Goal: Task Accomplishment & Management: Manage account settings

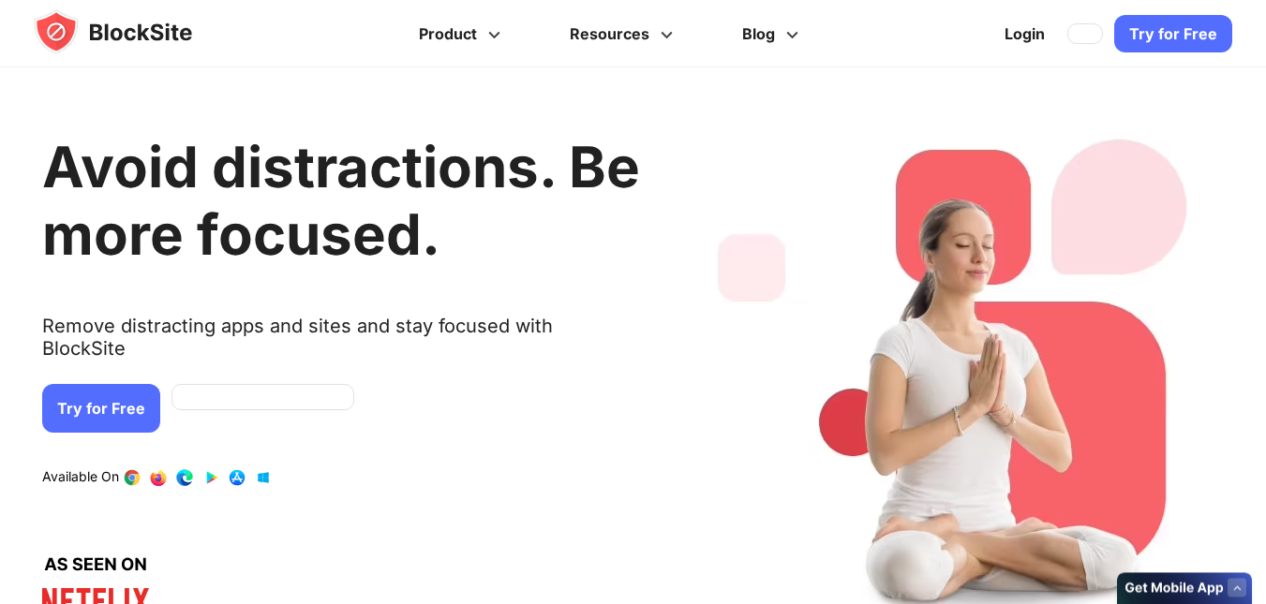
click at [160, 389] on link "Try for Free" at bounding box center [101, 408] width 118 height 49
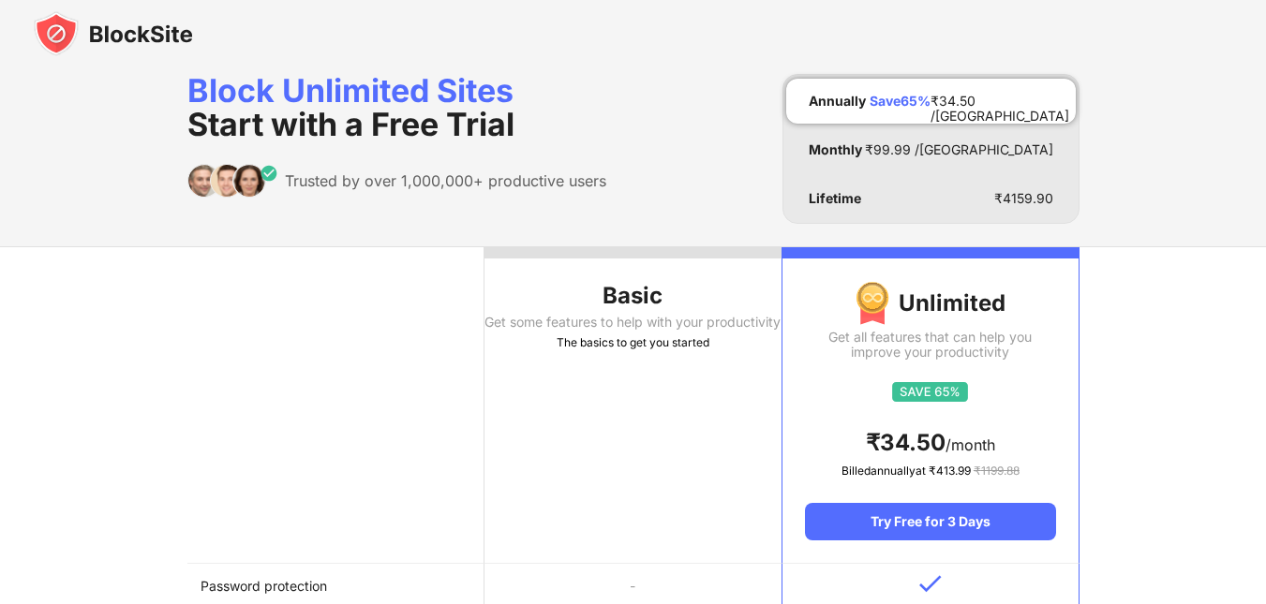
scroll to position [7, 0]
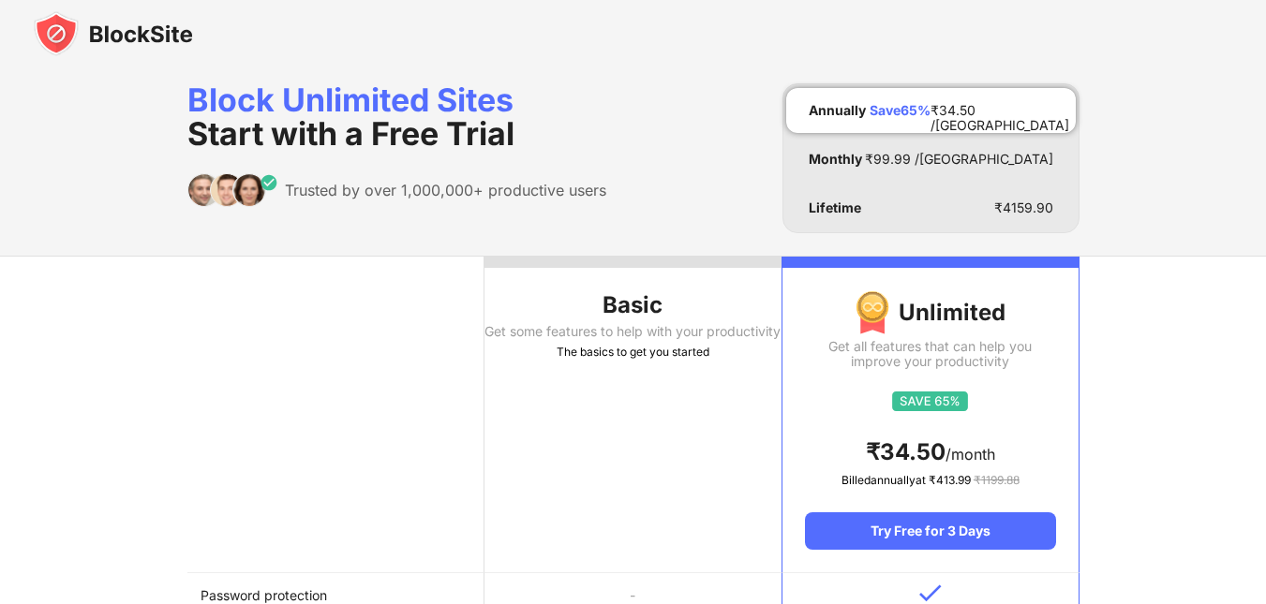
click at [649, 291] on div "Basic" at bounding box center [632, 305] width 297 height 30
click at [647, 291] on div "Basic" at bounding box center [632, 305] width 297 height 30
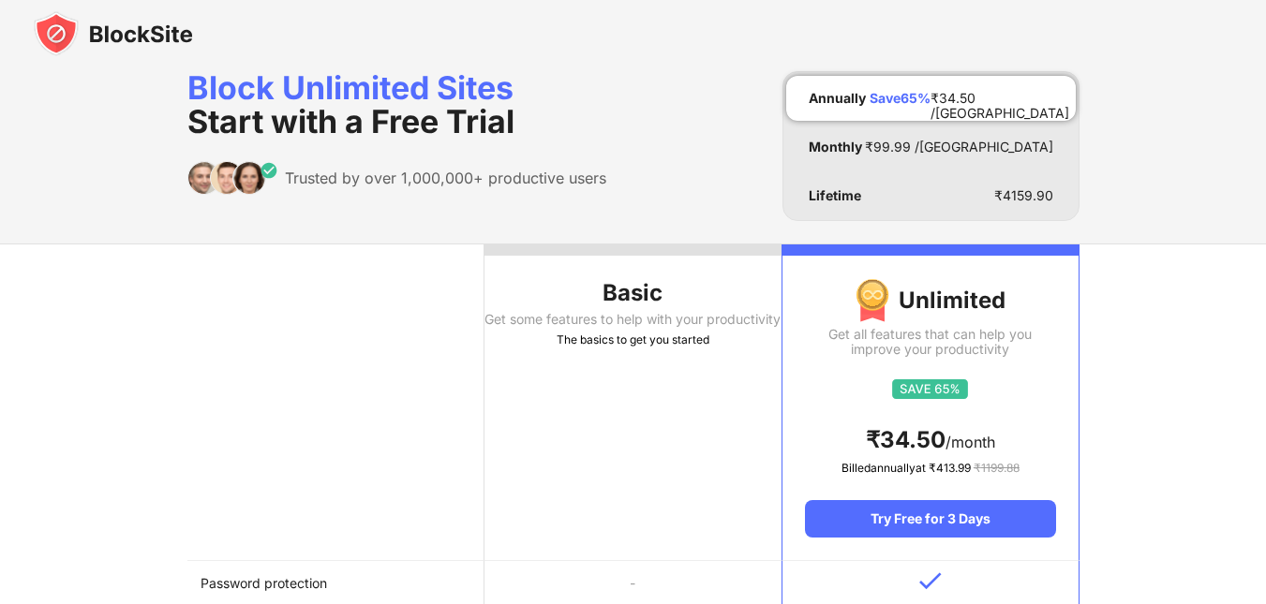
scroll to position [0, 0]
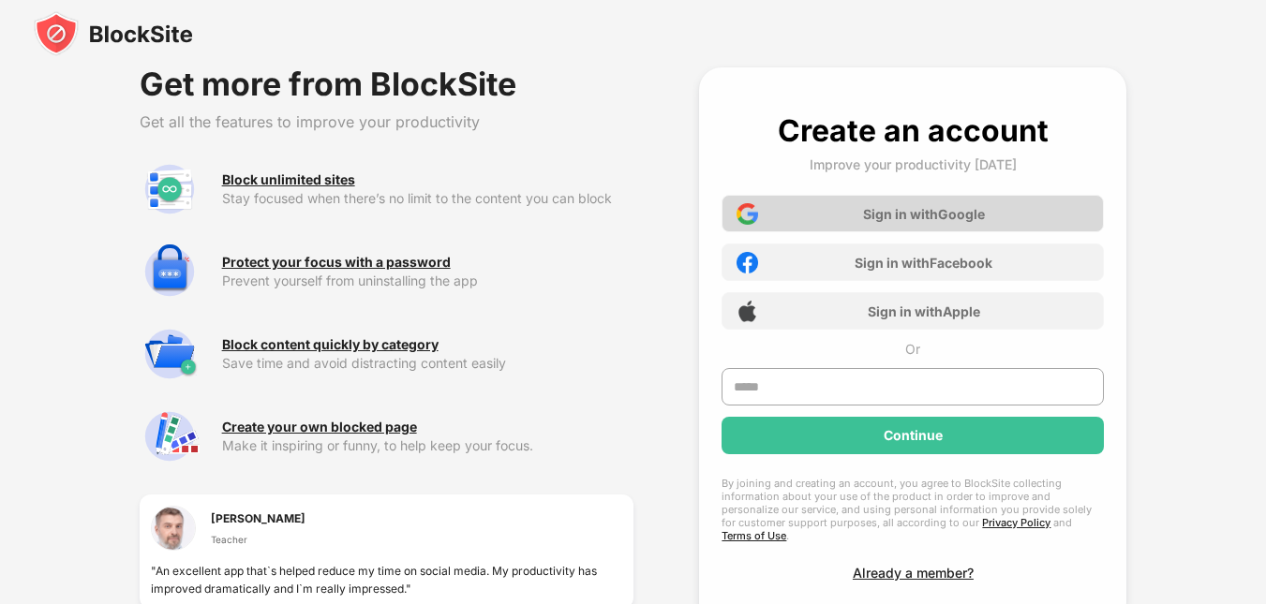
click at [844, 208] on div "Sign in with Google" at bounding box center [912, 213] width 382 height 37
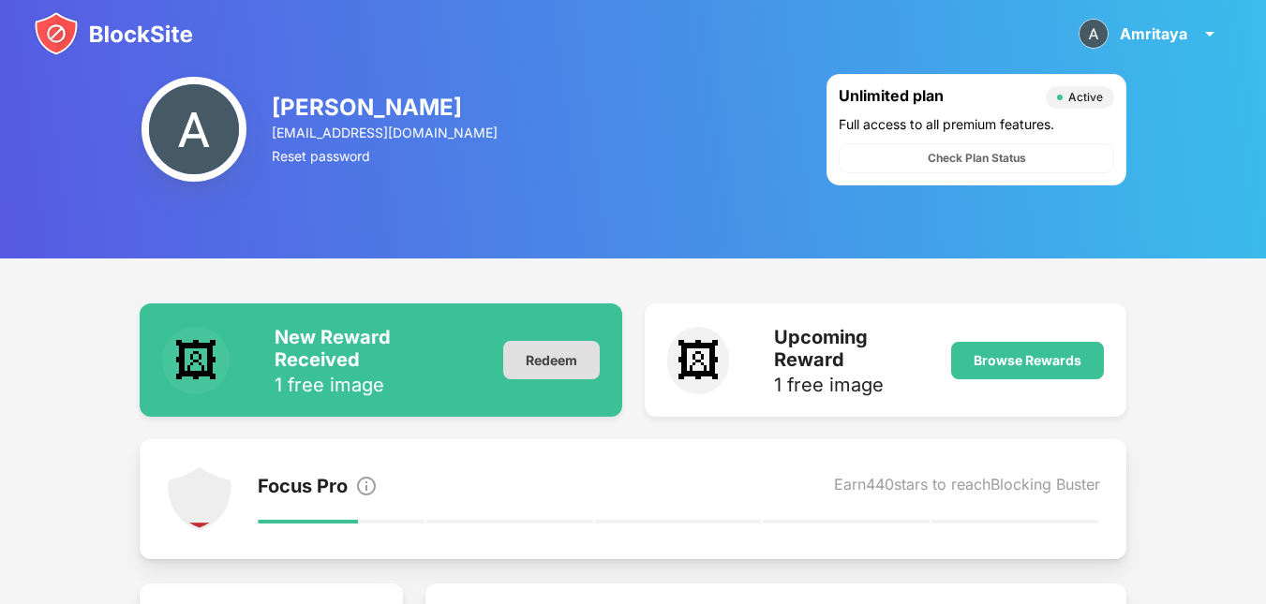
click at [550, 368] on div "Redeem" at bounding box center [551, 360] width 97 height 38
click at [424, 483] on div "Focus Pro Earn 440 stars to reach Blocking Buster" at bounding box center [679, 488] width 843 height 26
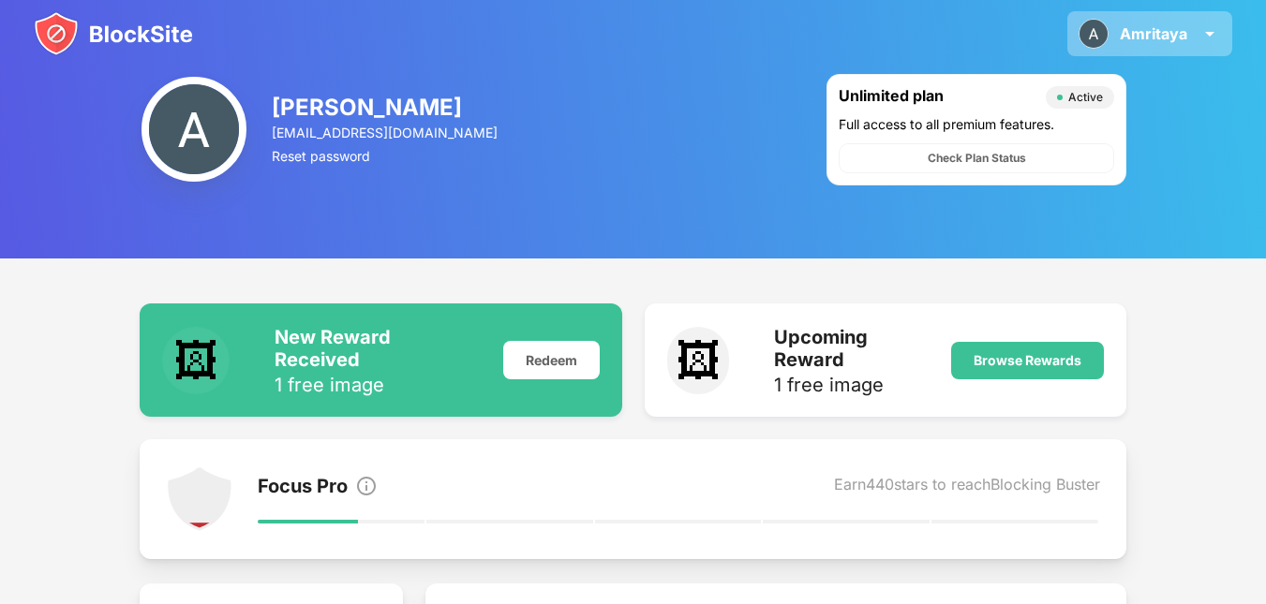
click at [1104, 28] on img at bounding box center [1093, 34] width 30 height 30
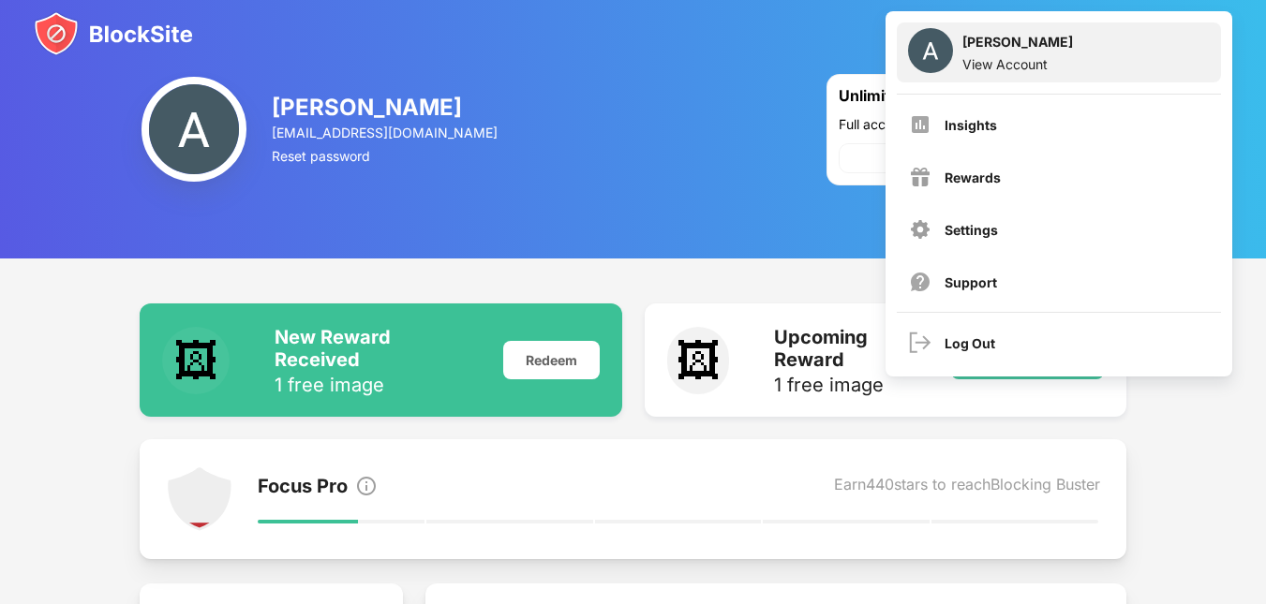
click at [1059, 56] on div "View Account" at bounding box center [1017, 64] width 111 height 16
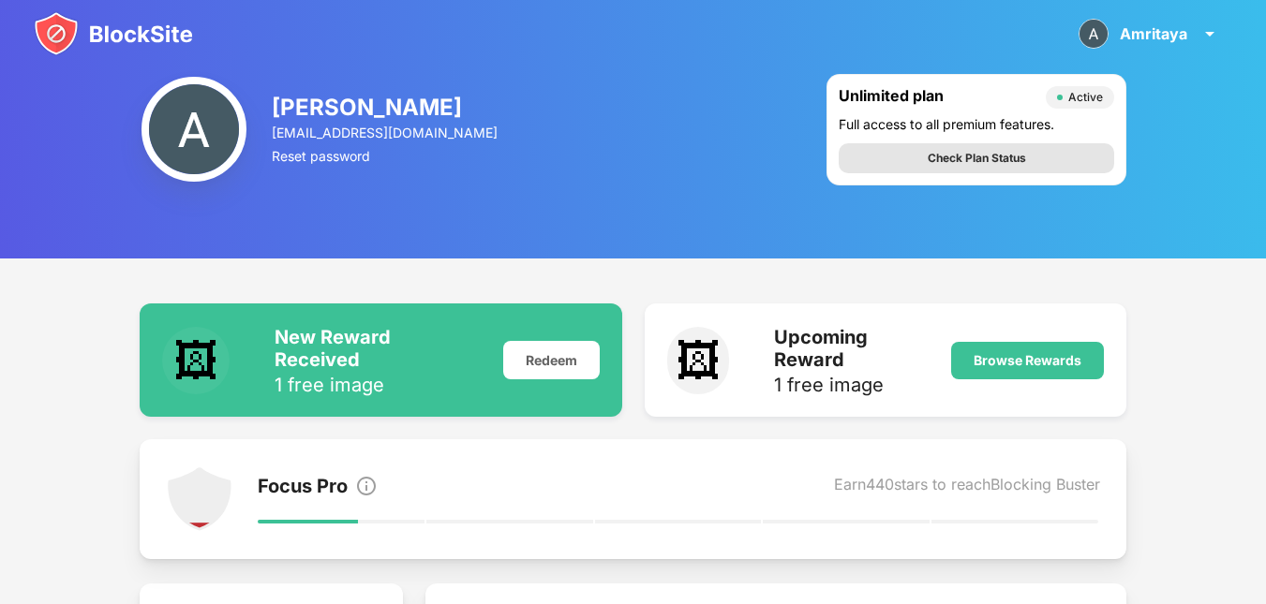
click at [892, 154] on div "Check Plan Status" at bounding box center [976, 158] width 275 height 30
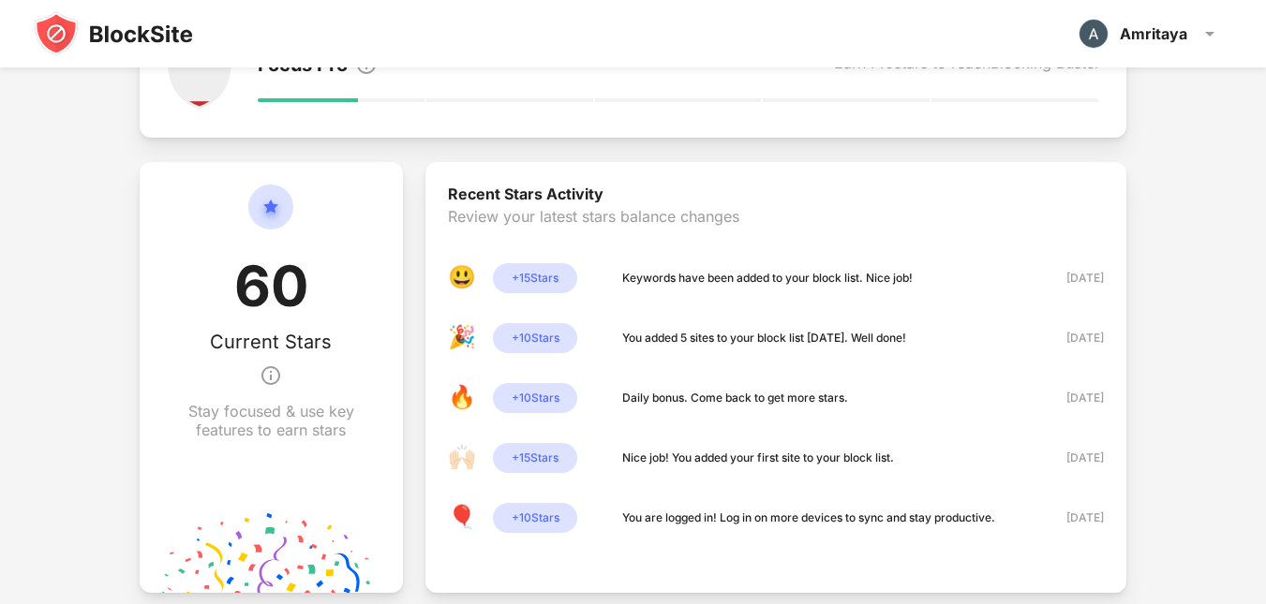
scroll to position [546, 0]
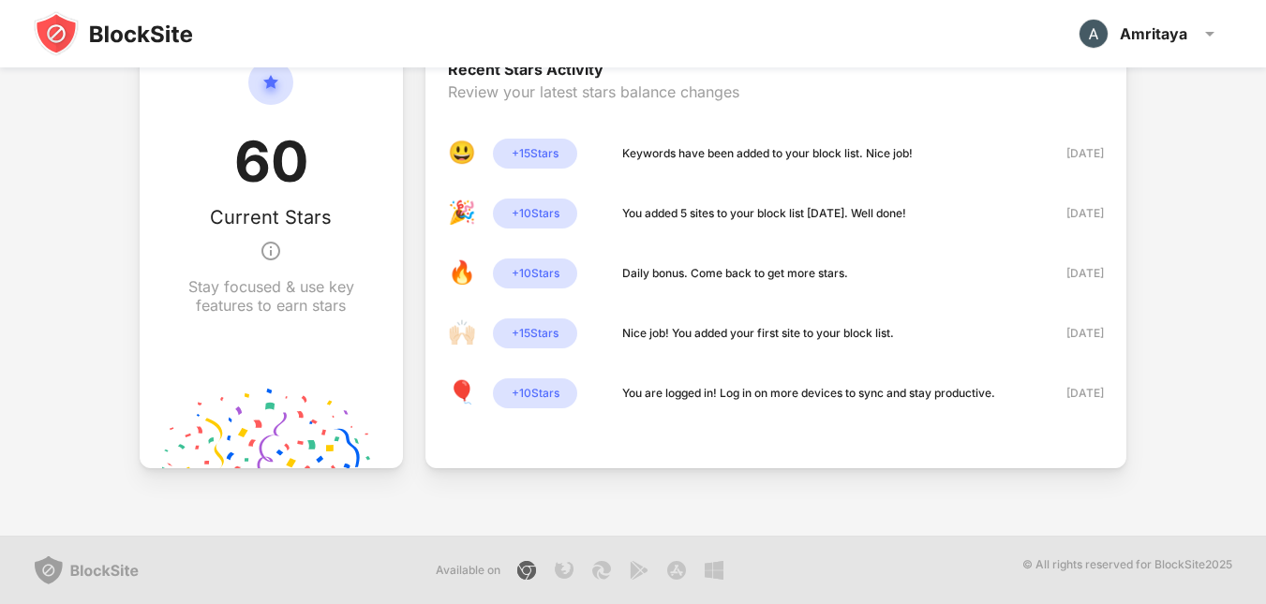
click at [519, 565] on img at bounding box center [526, 570] width 22 height 22
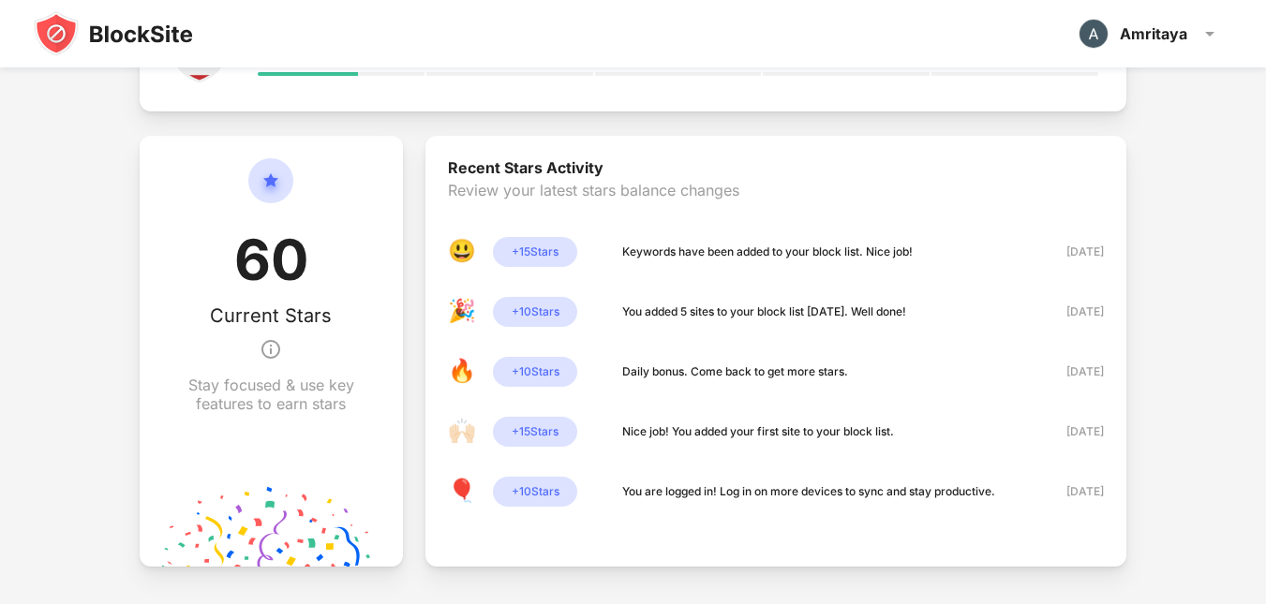
scroll to position [546, 0]
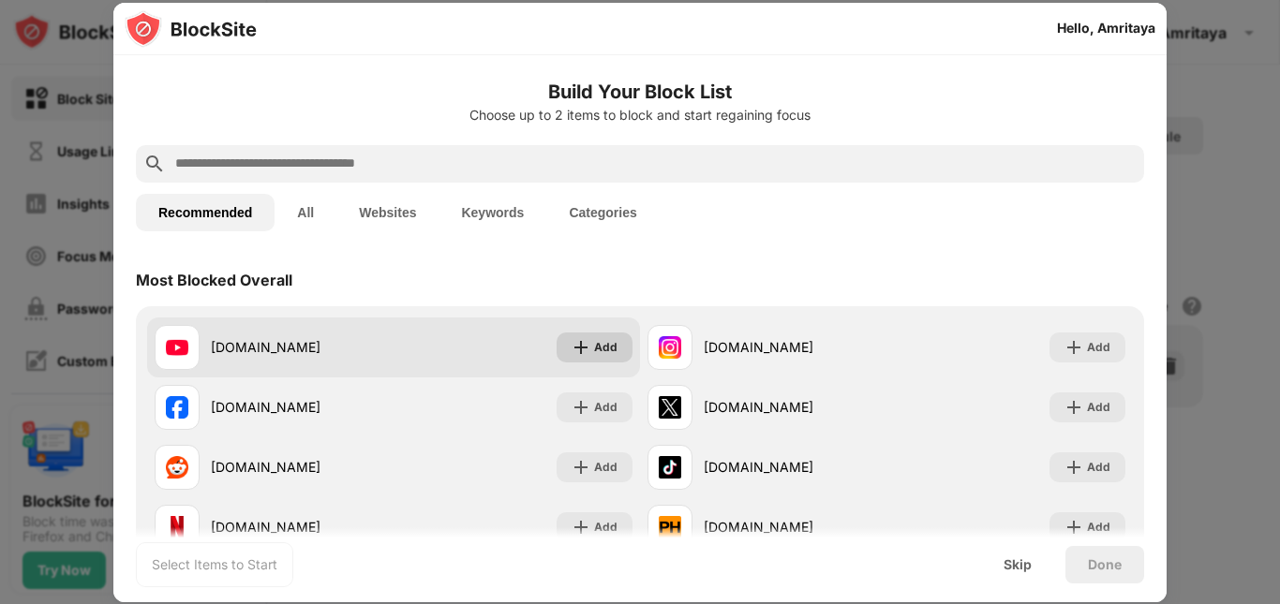
click at [602, 345] on div "Add" at bounding box center [605, 347] width 23 height 19
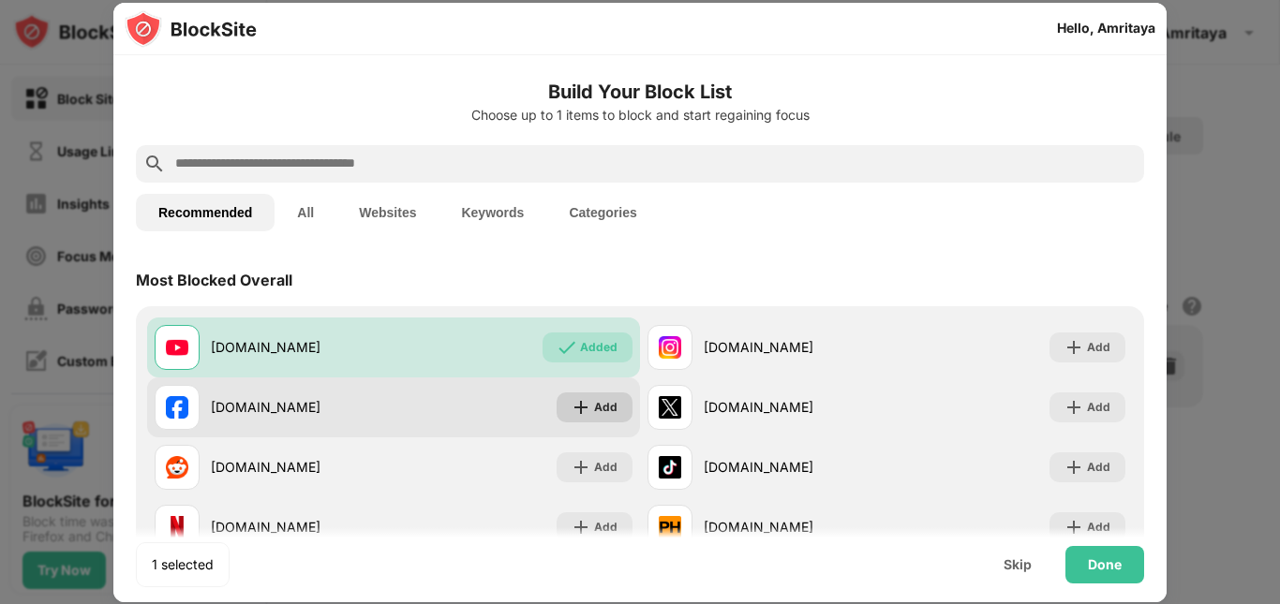
click at [594, 406] on div "Add" at bounding box center [605, 407] width 23 height 19
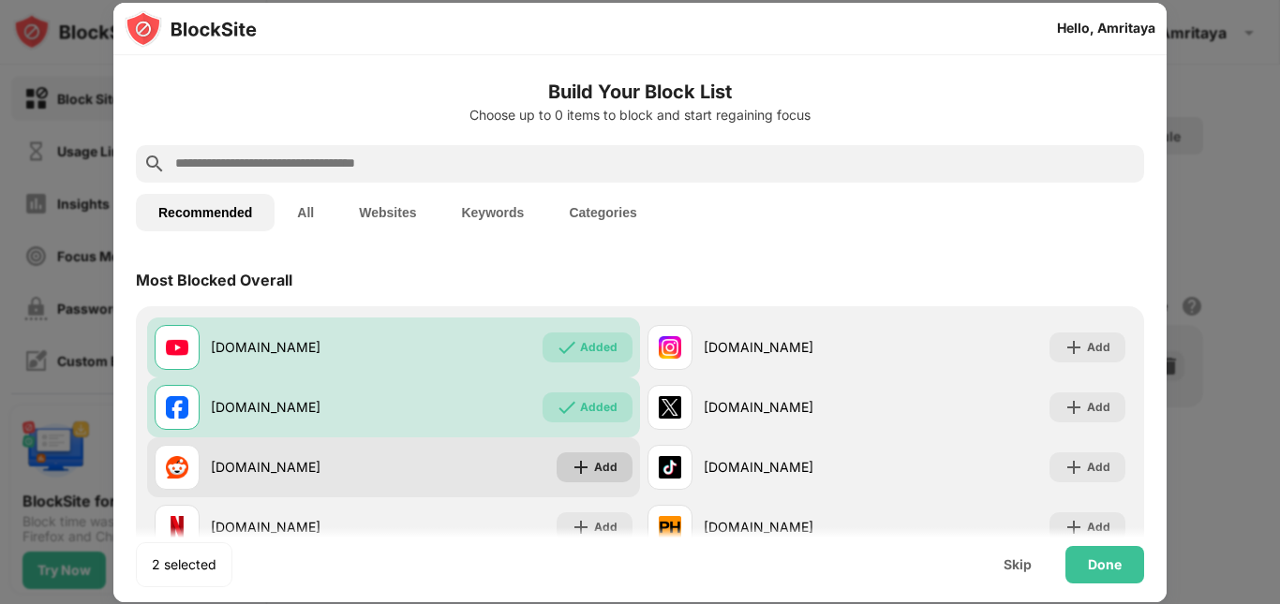
click at [594, 468] on div "Add" at bounding box center [605, 467] width 23 height 19
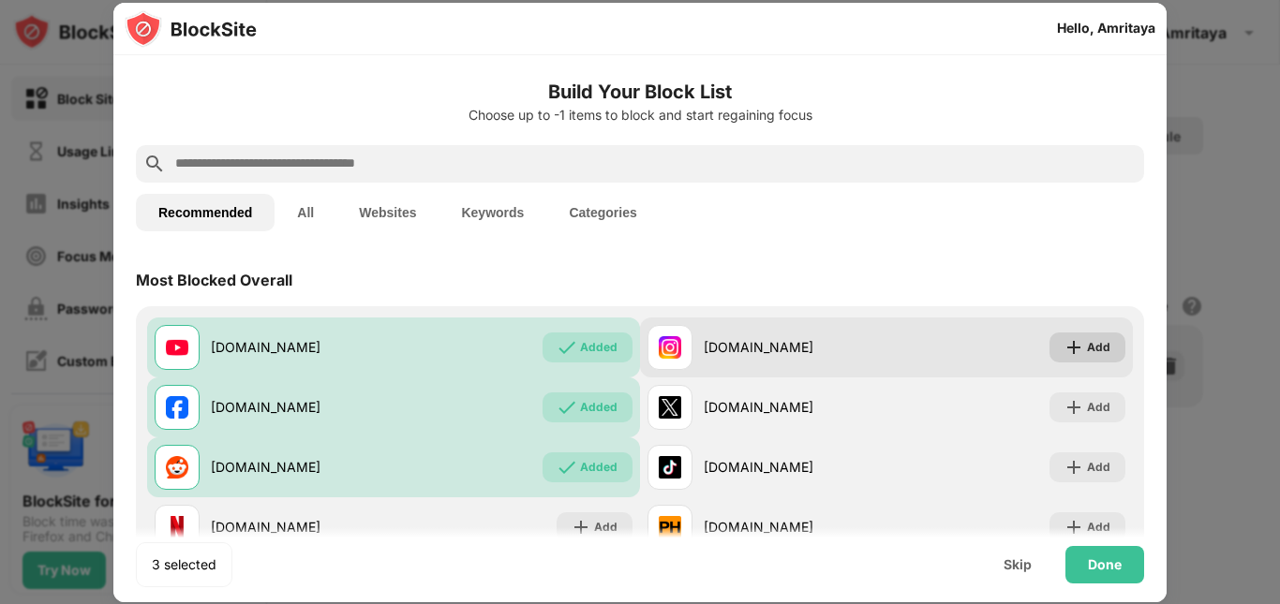
click at [1087, 341] on div "Add" at bounding box center [1098, 347] width 23 height 19
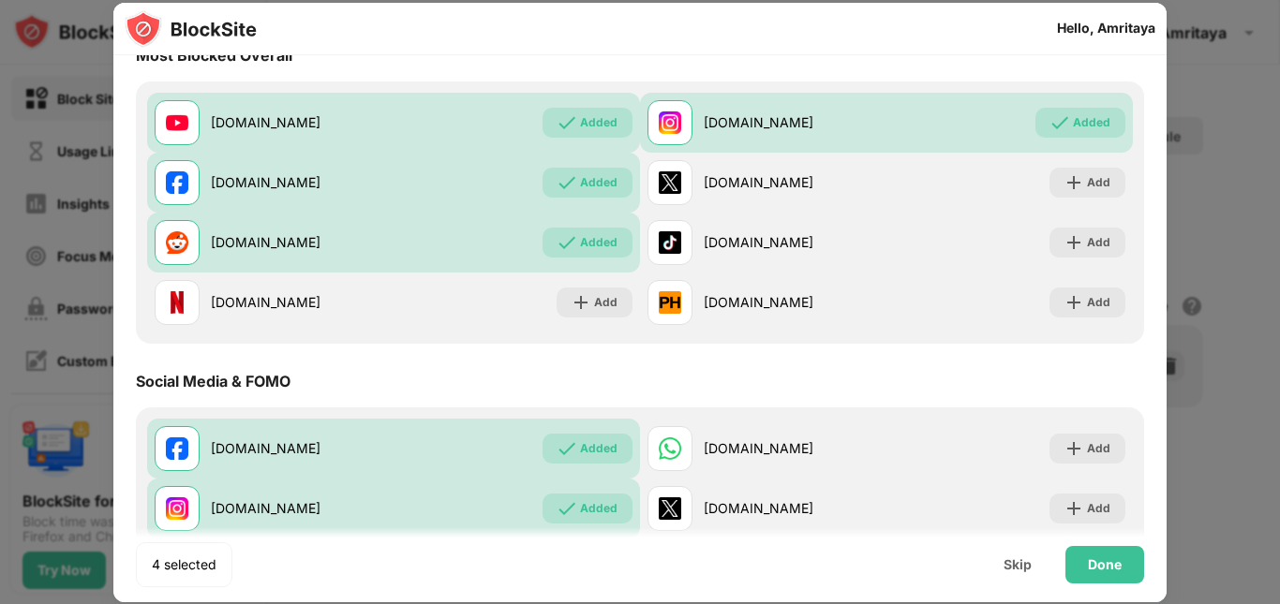
scroll to position [203, 0]
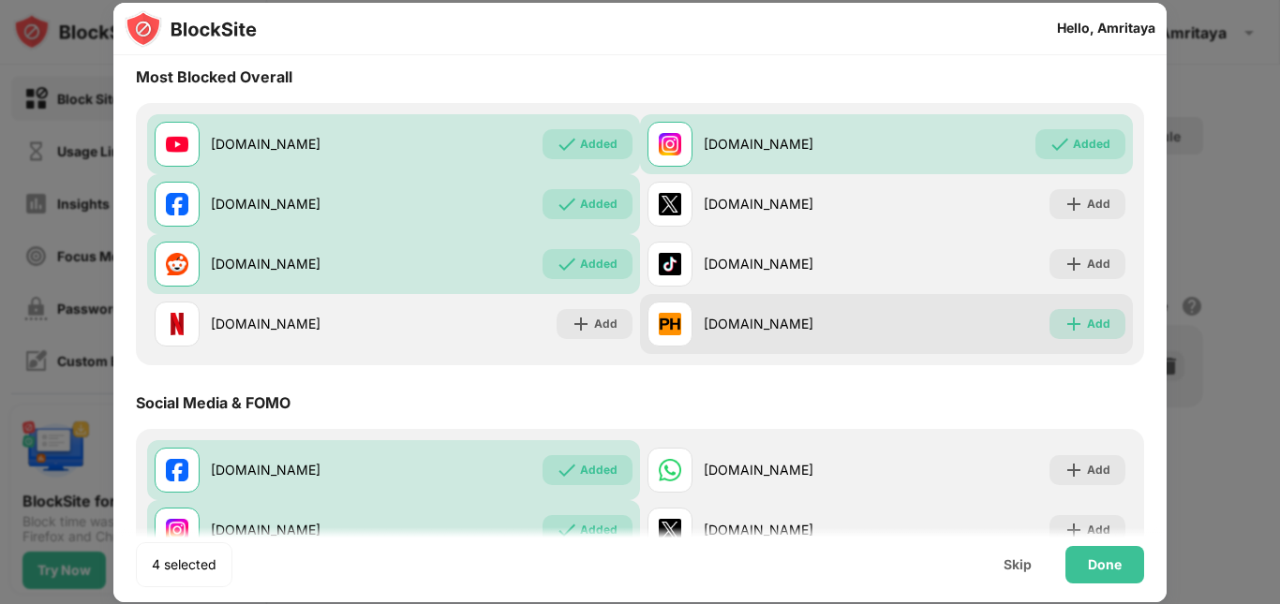
click at [1073, 319] on div "Add" at bounding box center [1087, 324] width 76 height 30
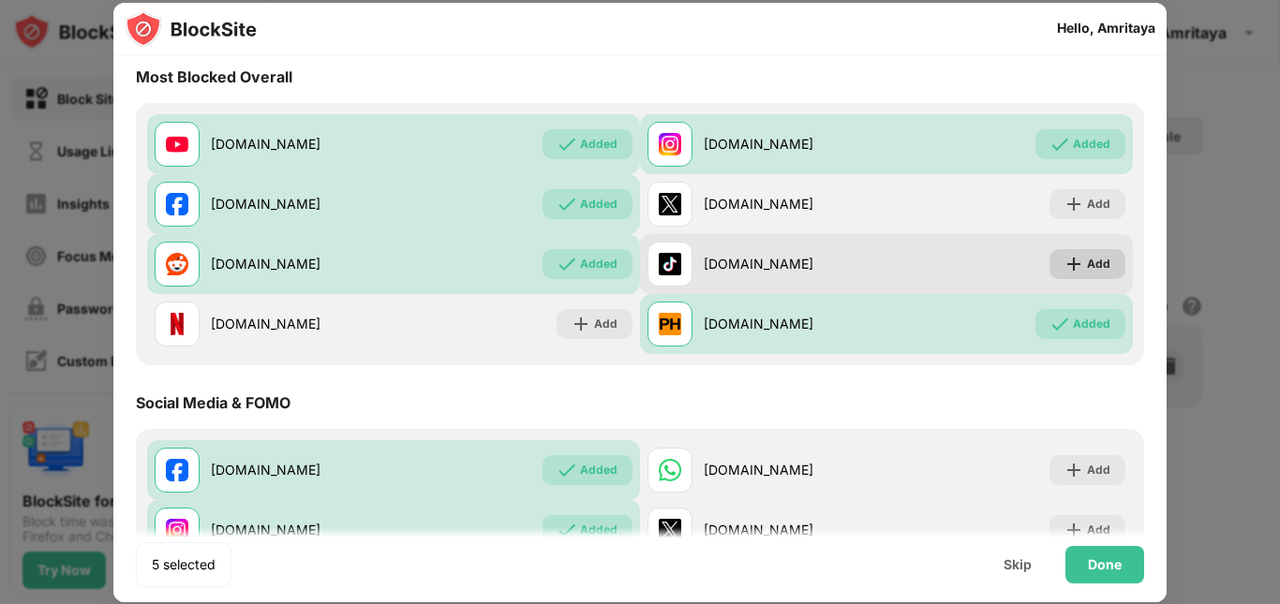
click at [1082, 275] on div "Add" at bounding box center [1087, 264] width 76 height 30
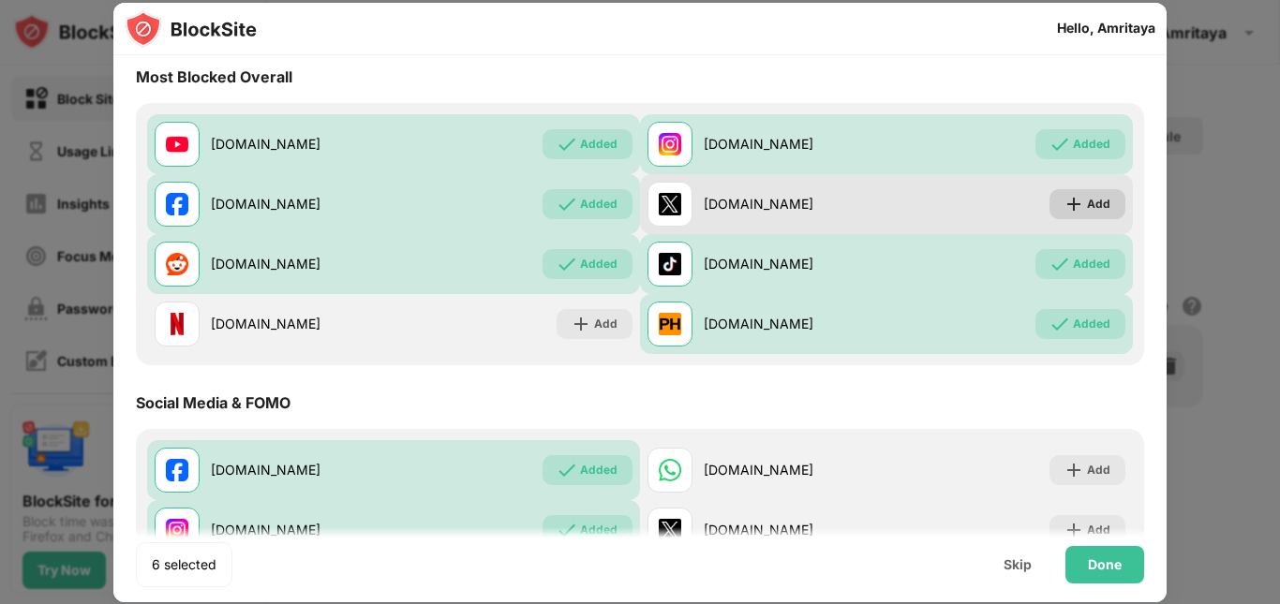
click at [1072, 199] on div "Add" at bounding box center [1087, 204] width 76 height 30
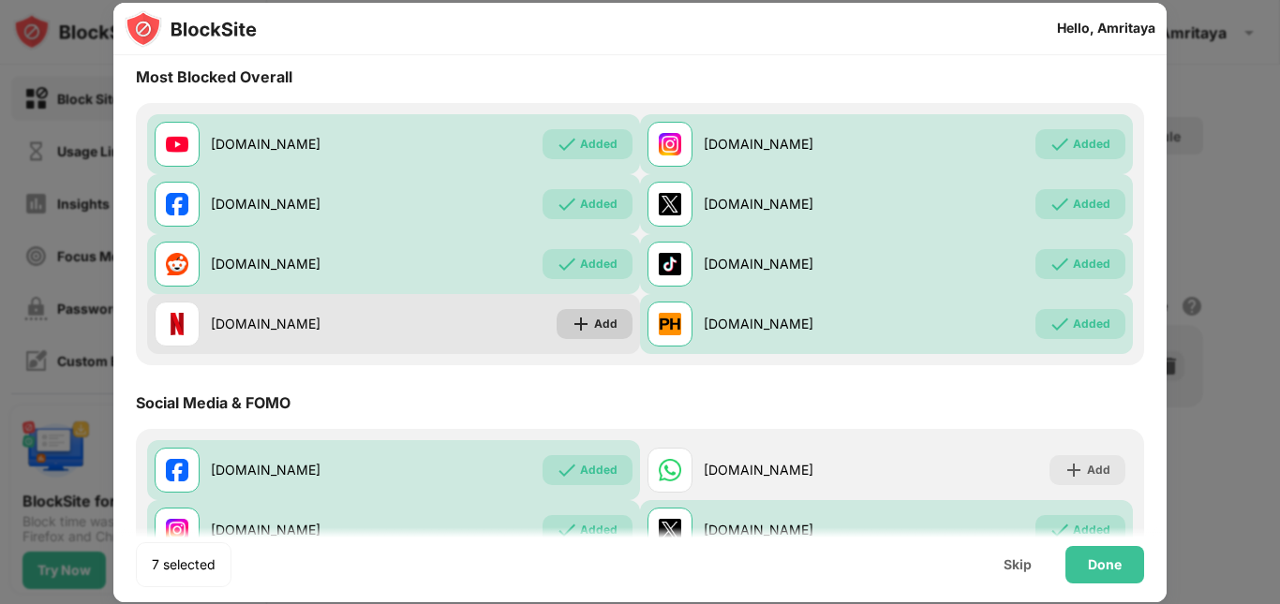
click at [594, 318] on div "Add" at bounding box center [605, 324] width 23 height 19
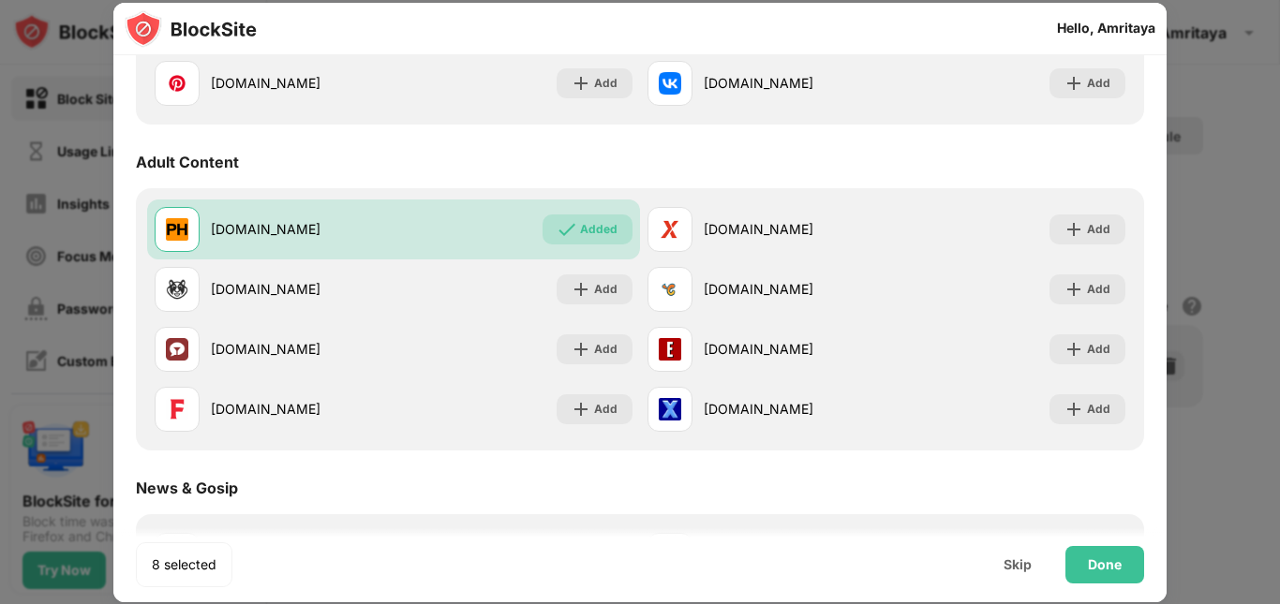
scroll to position [775, 0]
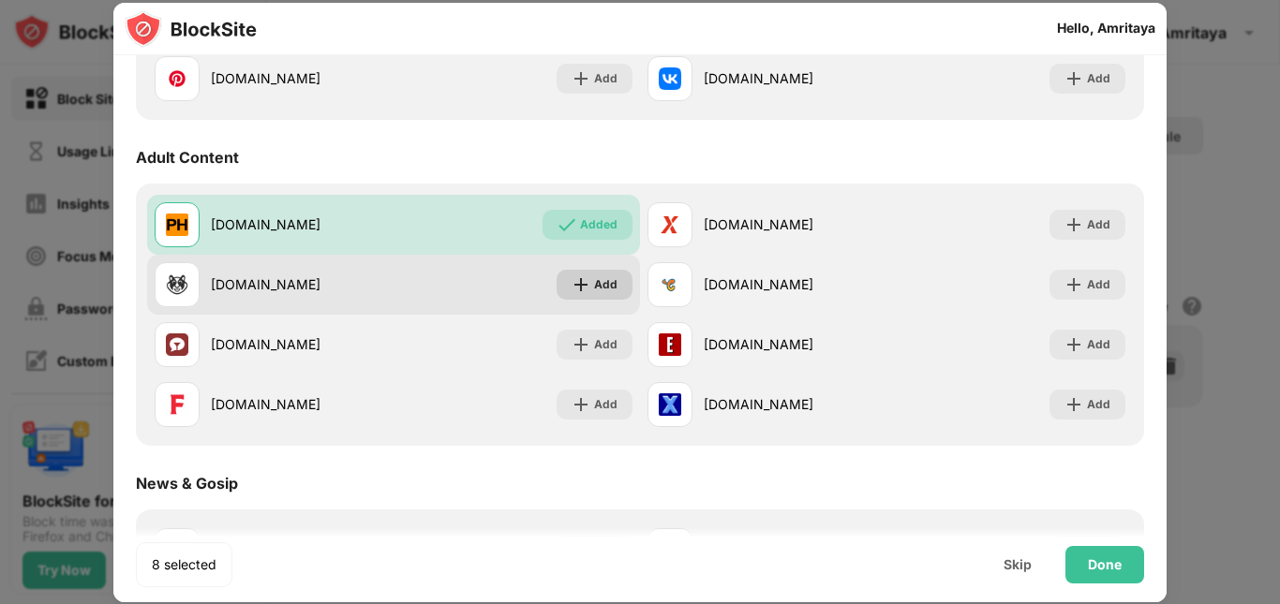
click at [603, 277] on div "Add" at bounding box center [605, 284] width 23 height 19
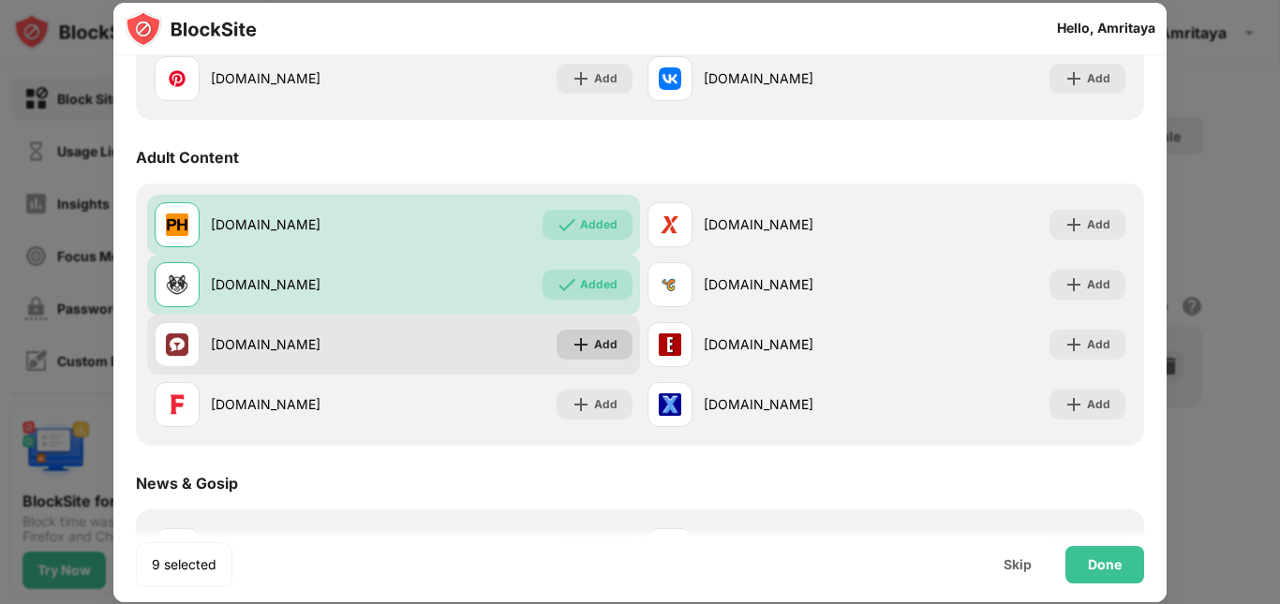
click at [594, 344] on div "Add" at bounding box center [605, 344] width 23 height 19
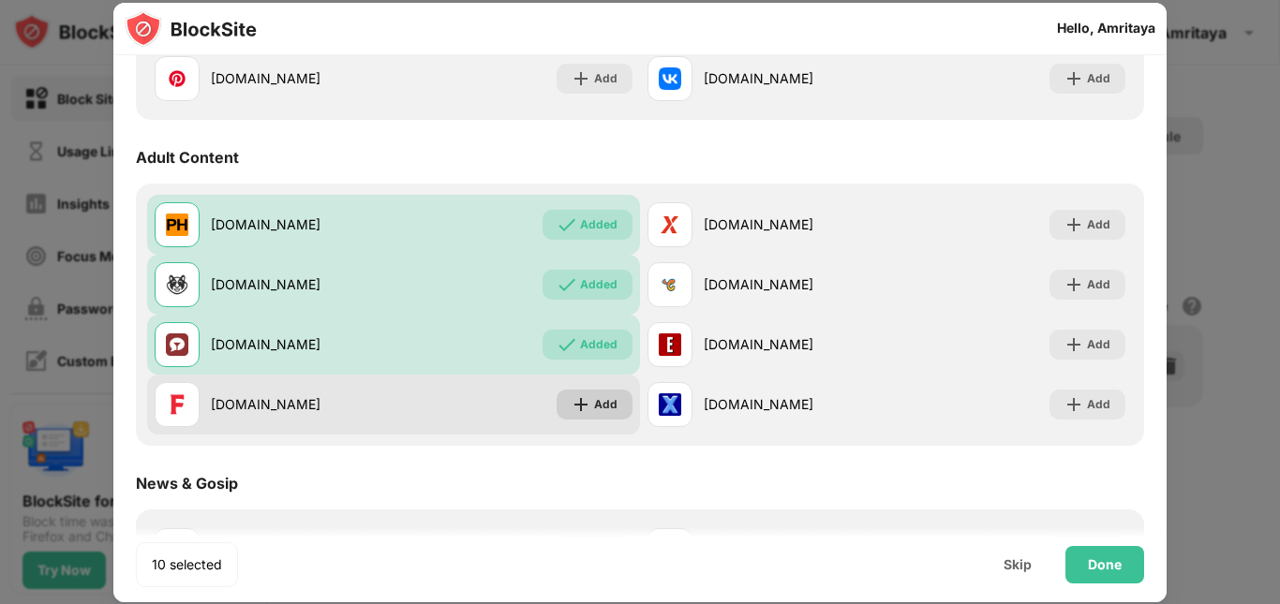
click at [579, 404] on img at bounding box center [581, 404] width 19 height 19
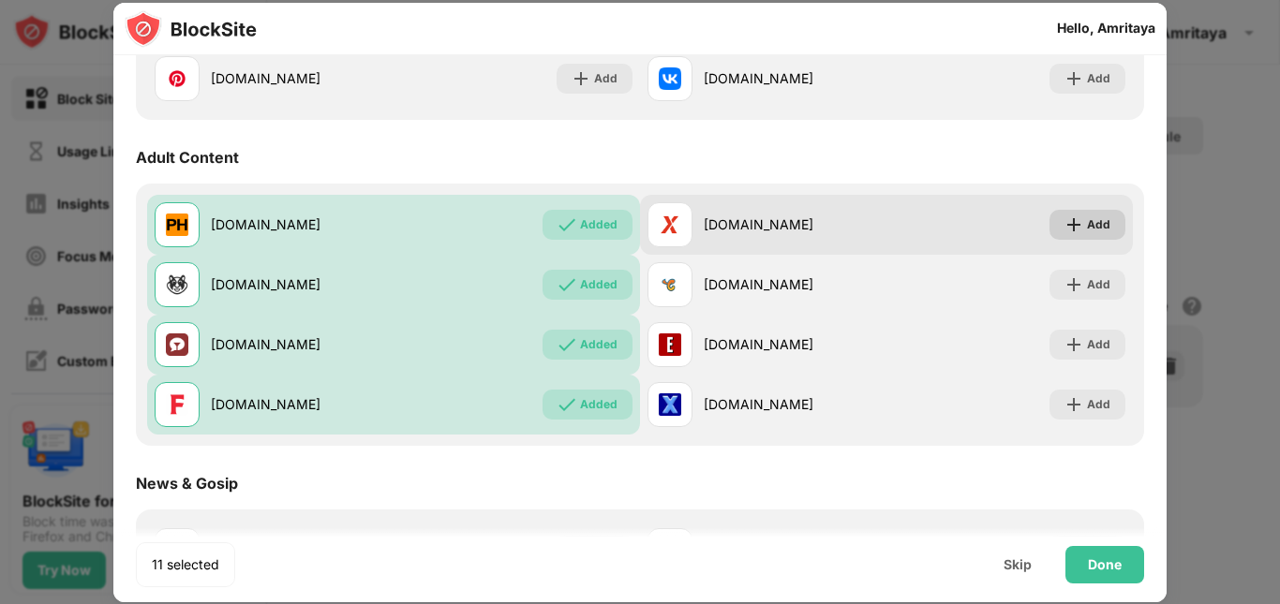
click at [1070, 218] on img at bounding box center [1073, 224] width 19 height 19
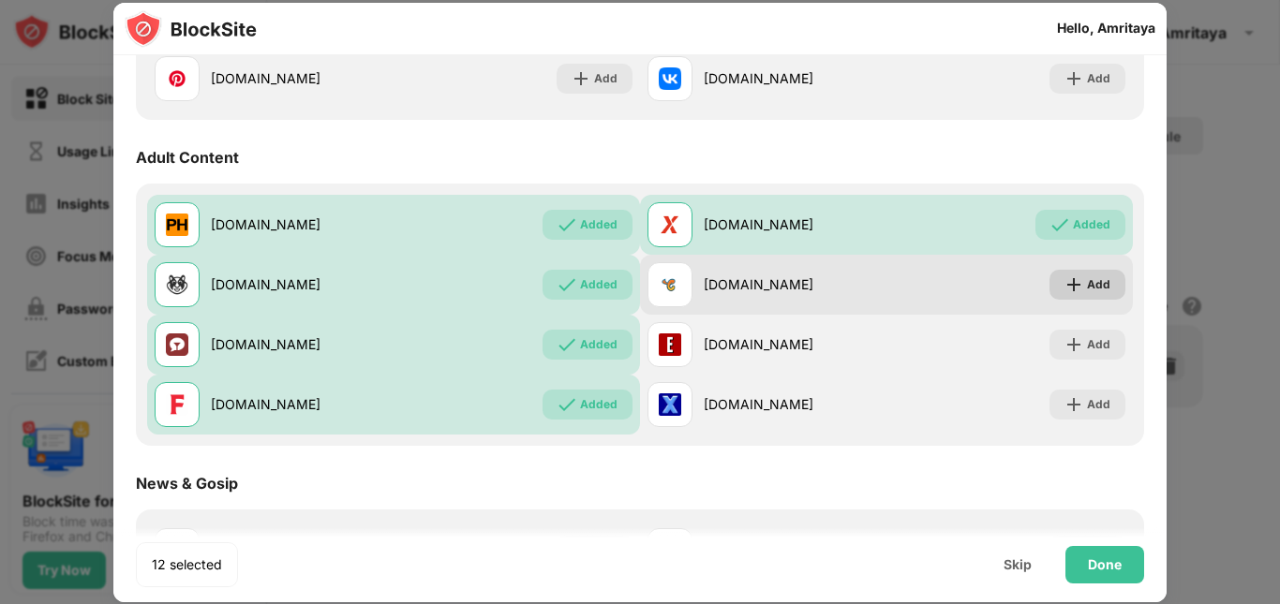
click at [1071, 286] on div "Add" at bounding box center [1087, 285] width 76 height 30
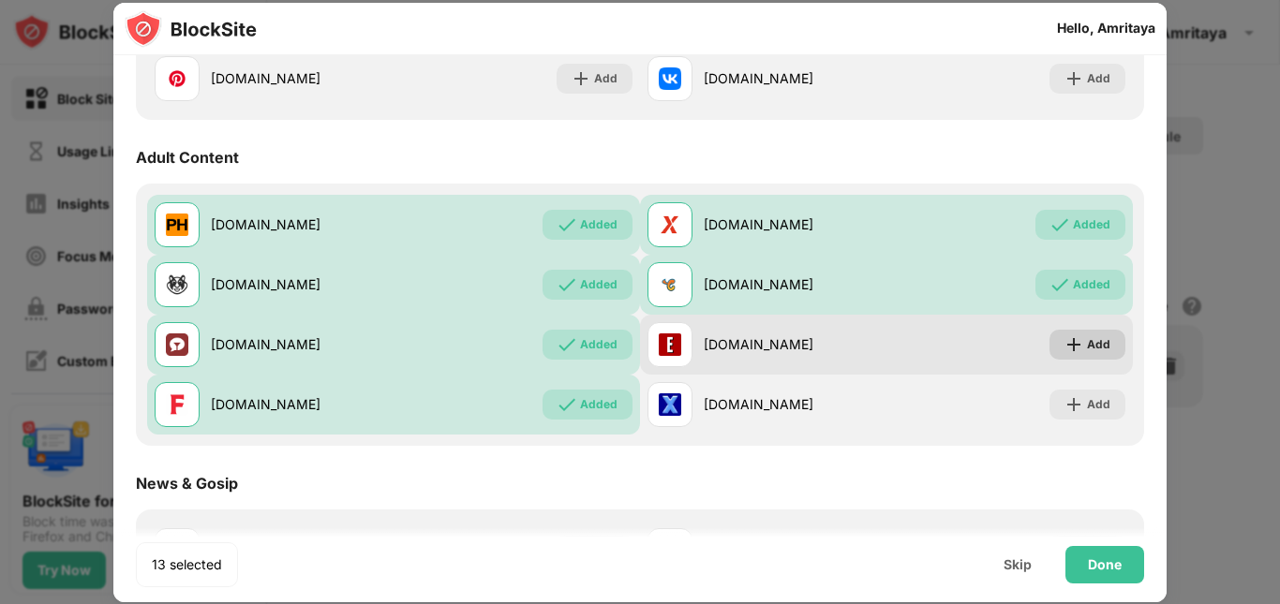
click at [1067, 345] on img at bounding box center [1073, 344] width 19 height 19
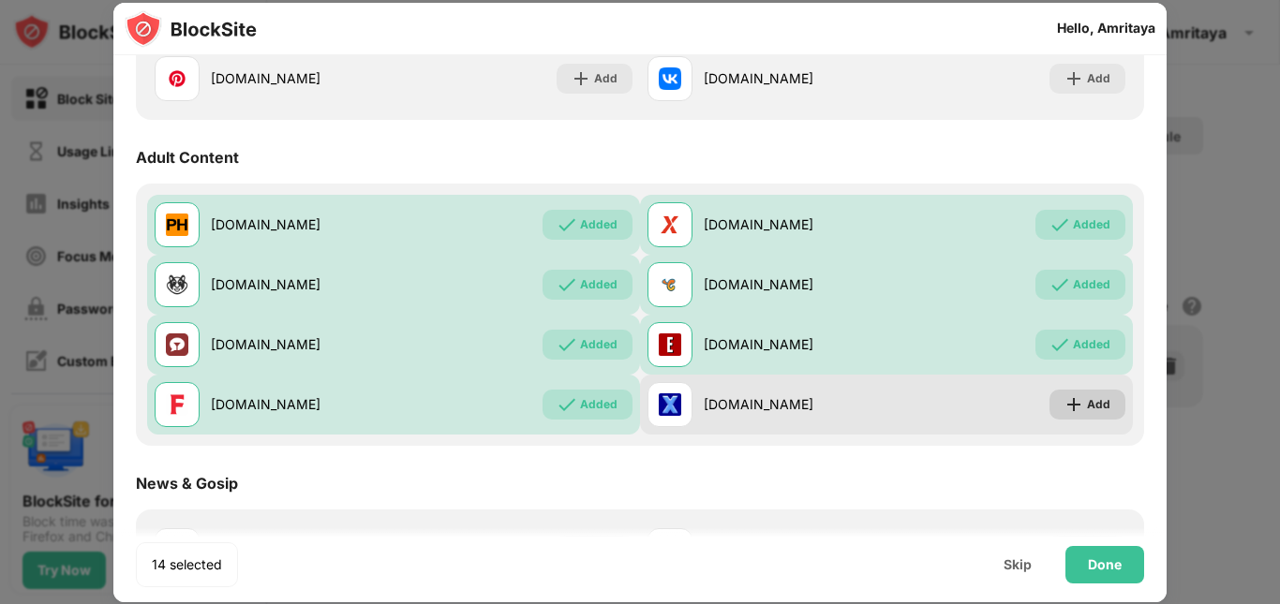
click at [1065, 407] on img at bounding box center [1073, 404] width 19 height 19
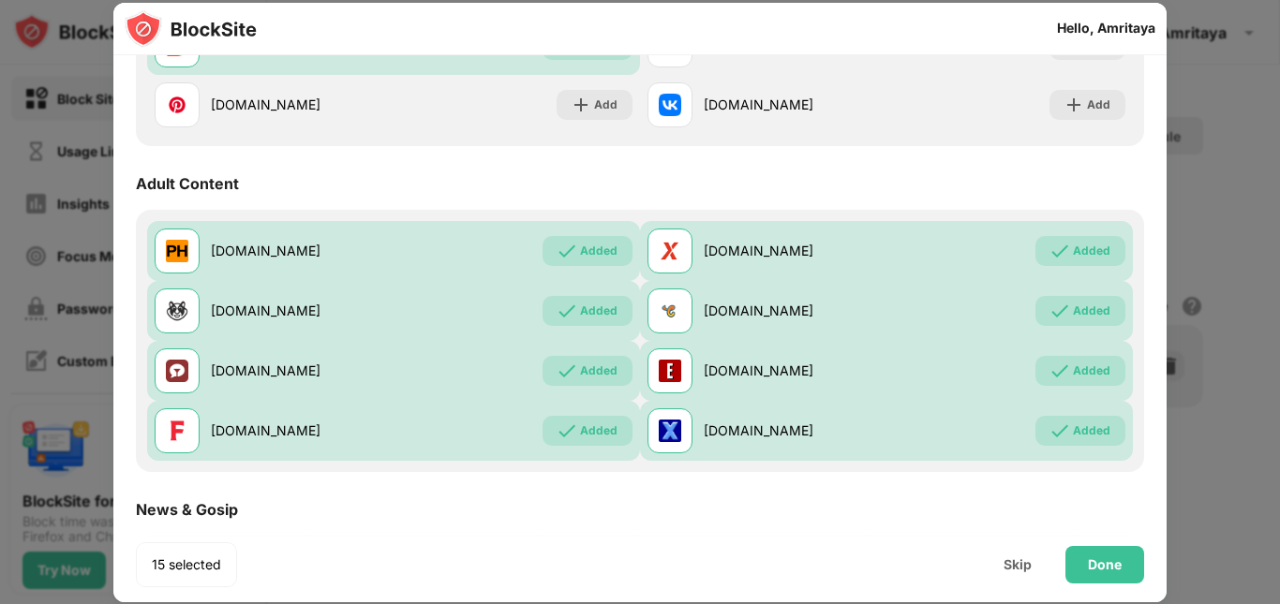
scroll to position [519, 0]
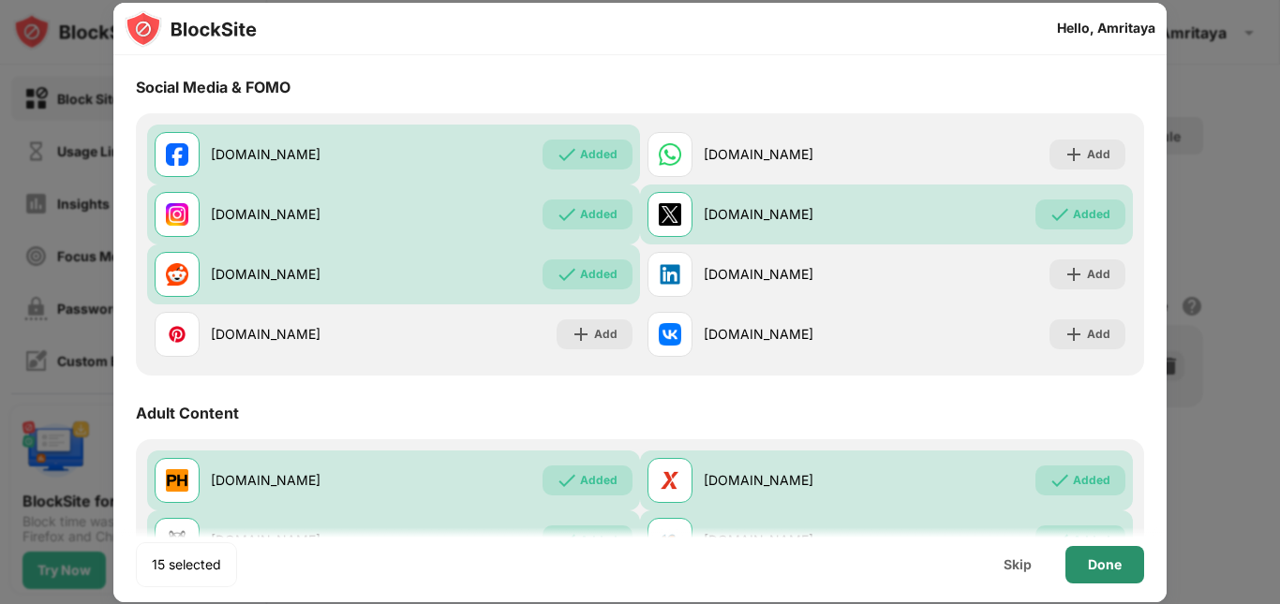
click at [1092, 557] on div "Done" at bounding box center [1105, 564] width 34 height 15
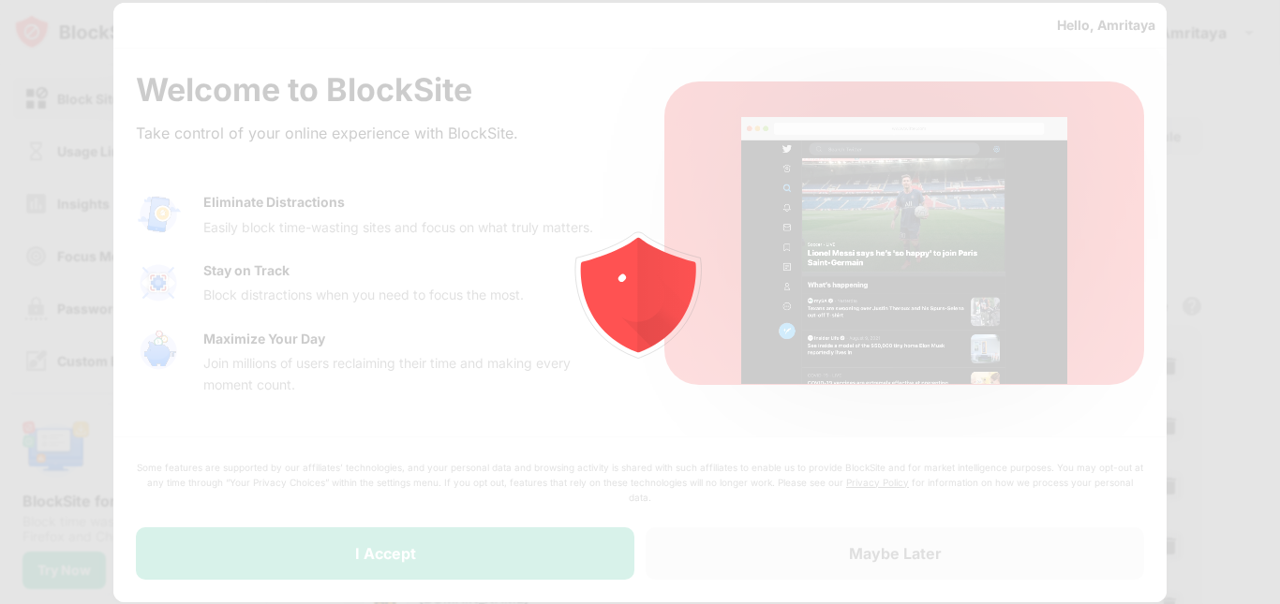
scroll to position [0, 0]
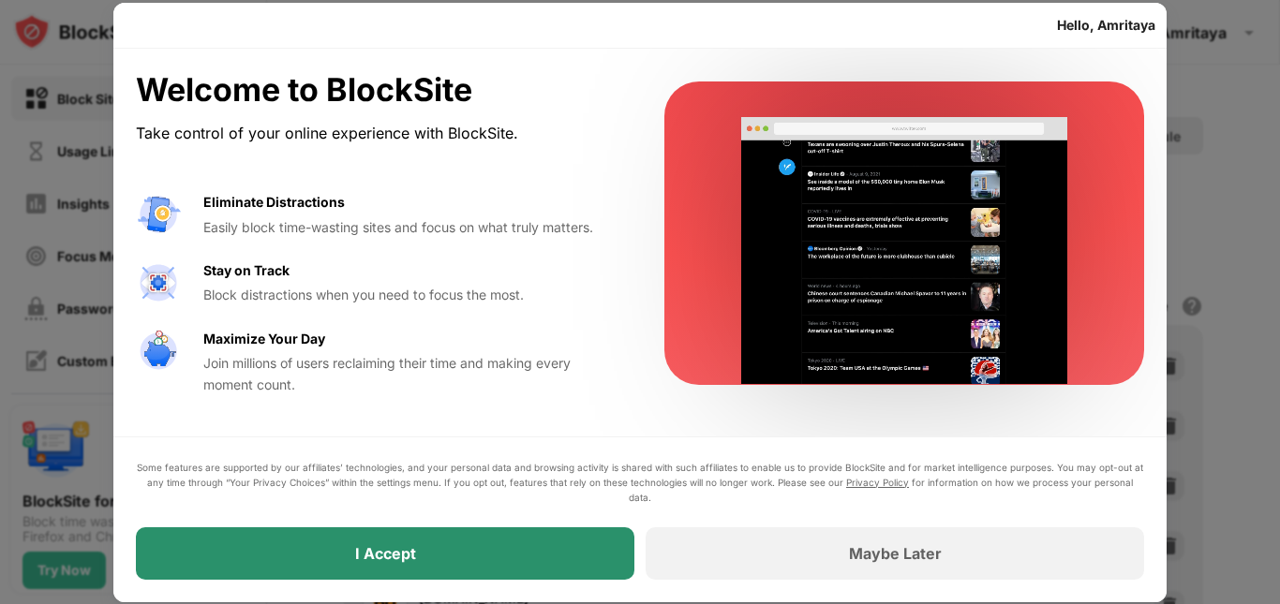
click at [563, 531] on div "I Accept" at bounding box center [385, 554] width 498 height 52
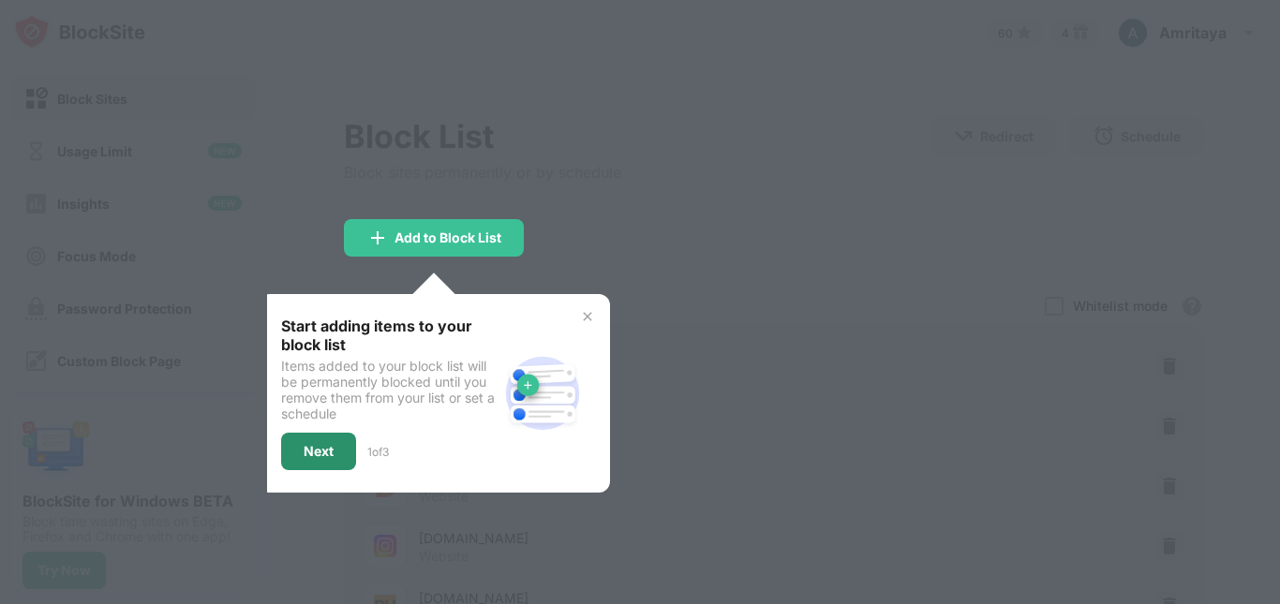
click at [330, 459] on div "Next" at bounding box center [318, 451] width 75 height 37
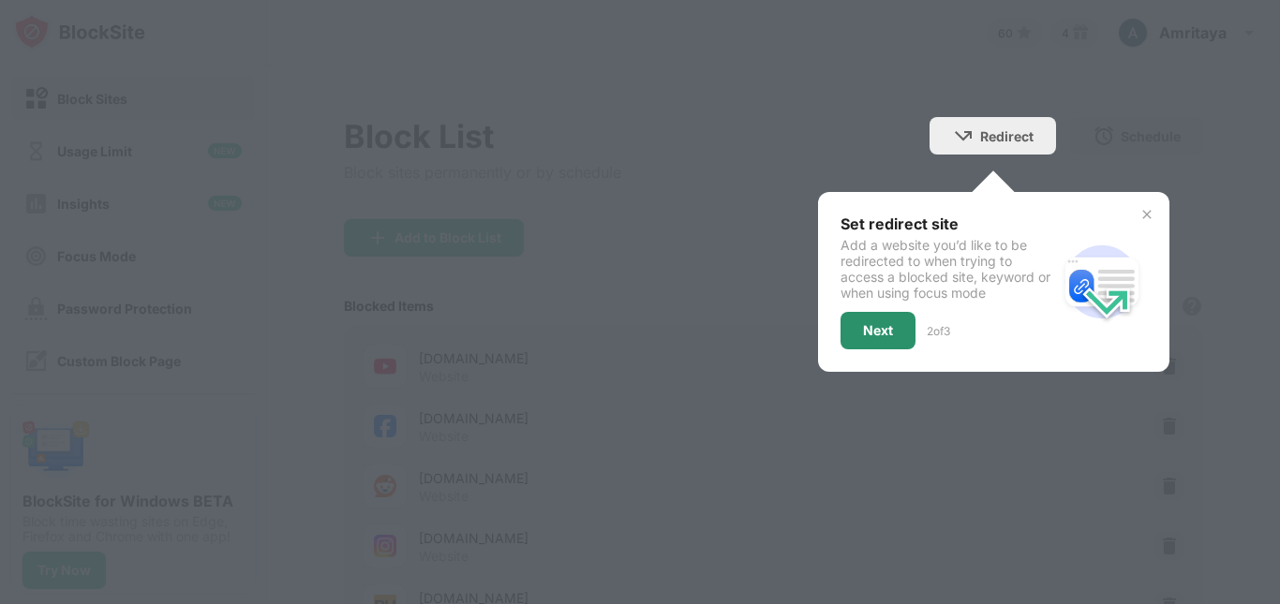
click at [863, 327] on div "Next" at bounding box center [878, 330] width 30 height 15
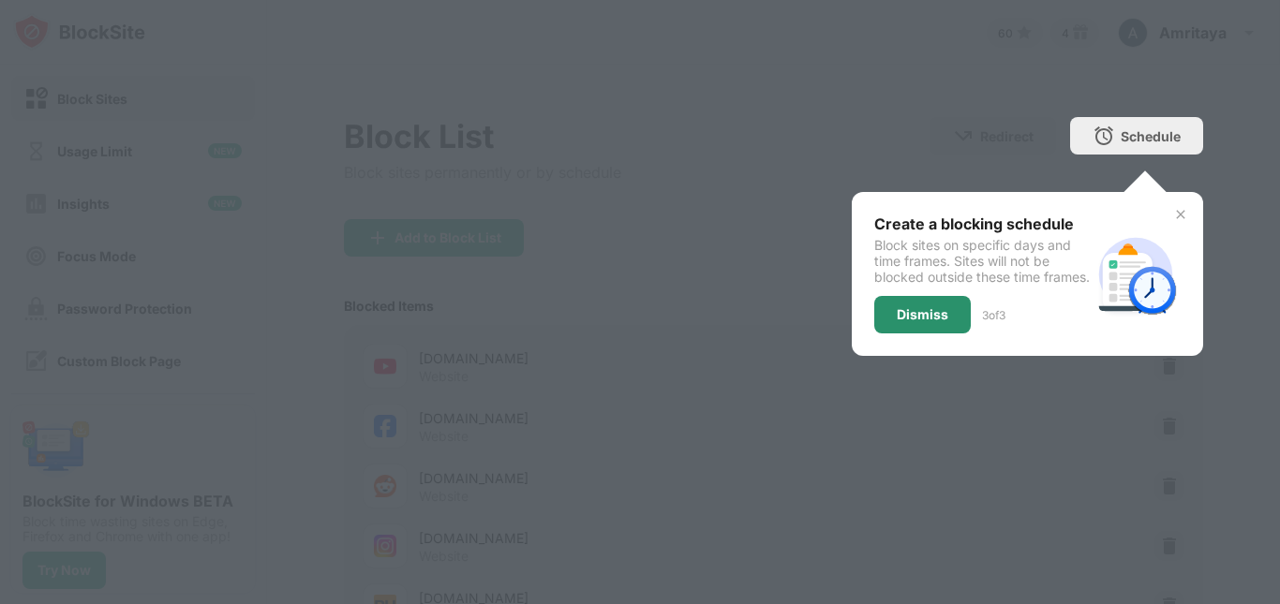
click at [897, 322] on div "Dismiss" at bounding box center [923, 314] width 52 height 15
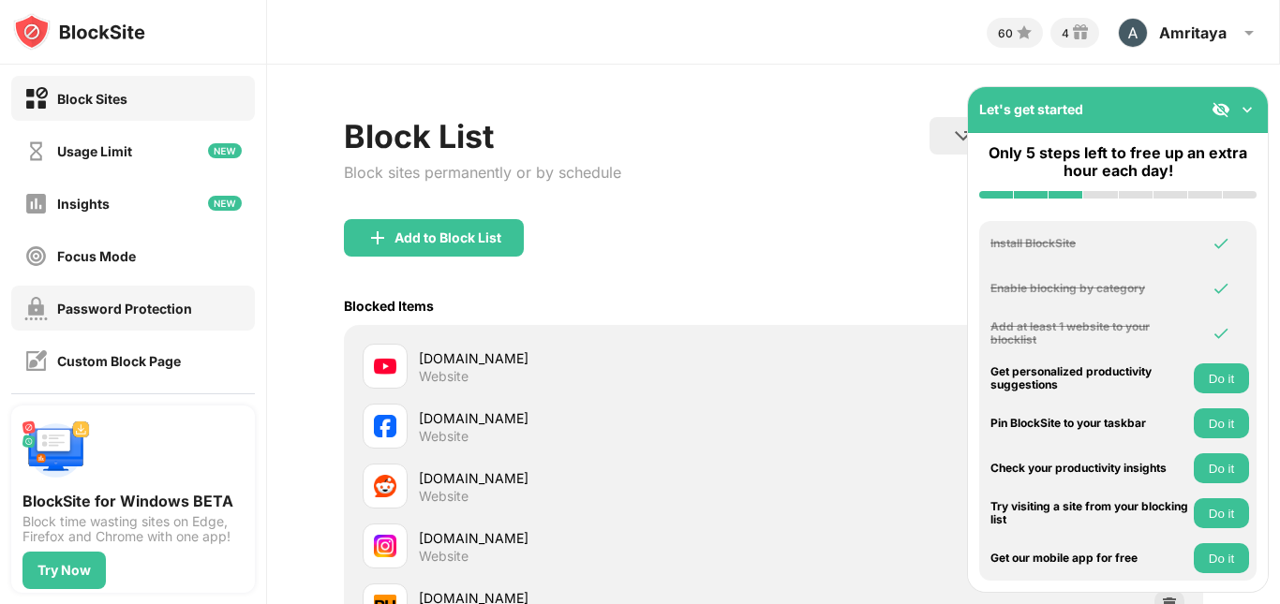
click at [162, 293] on div "Password Protection" at bounding box center [133, 308] width 244 height 45
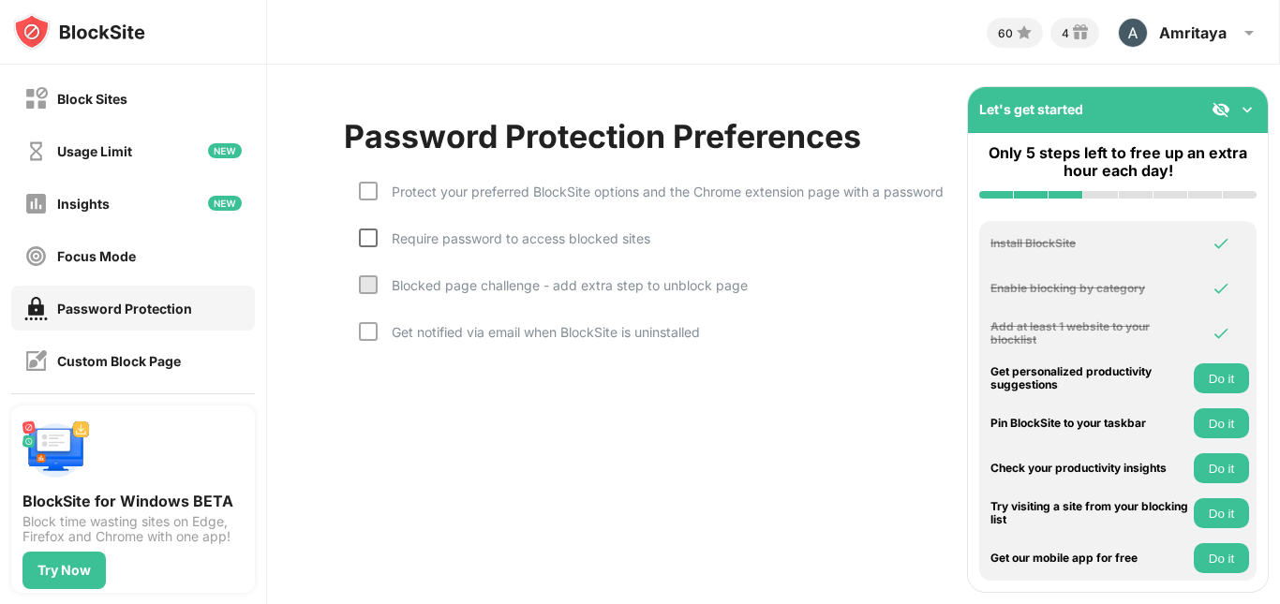
click at [365, 231] on div at bounding box center [368, 238] width 19 height 19
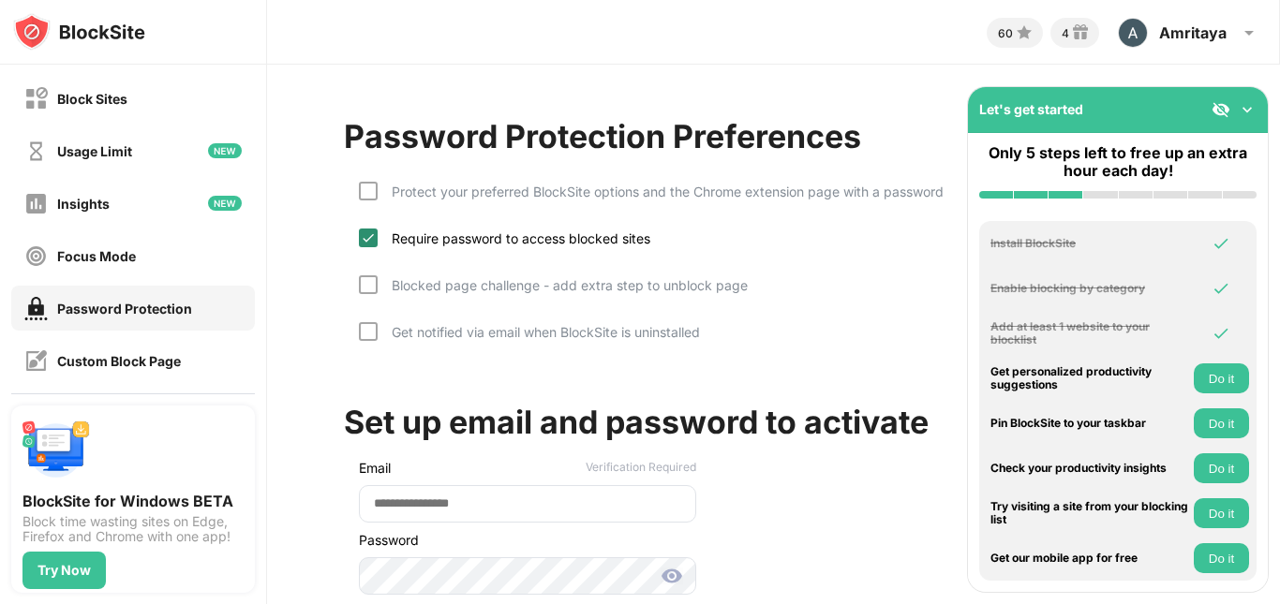
click at [364, 237] on img at bounding box center [368, 237] width 15 height 15
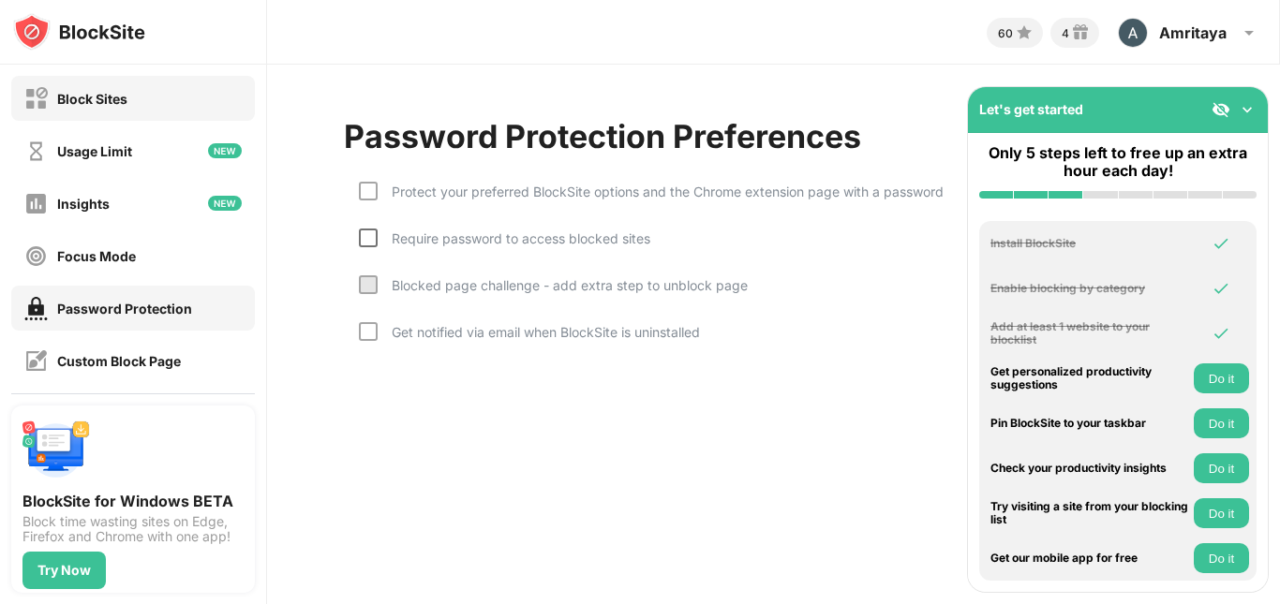
click at [145, 103] on div "Block Sites" at bounding box center [133, 98] width 244 height 45
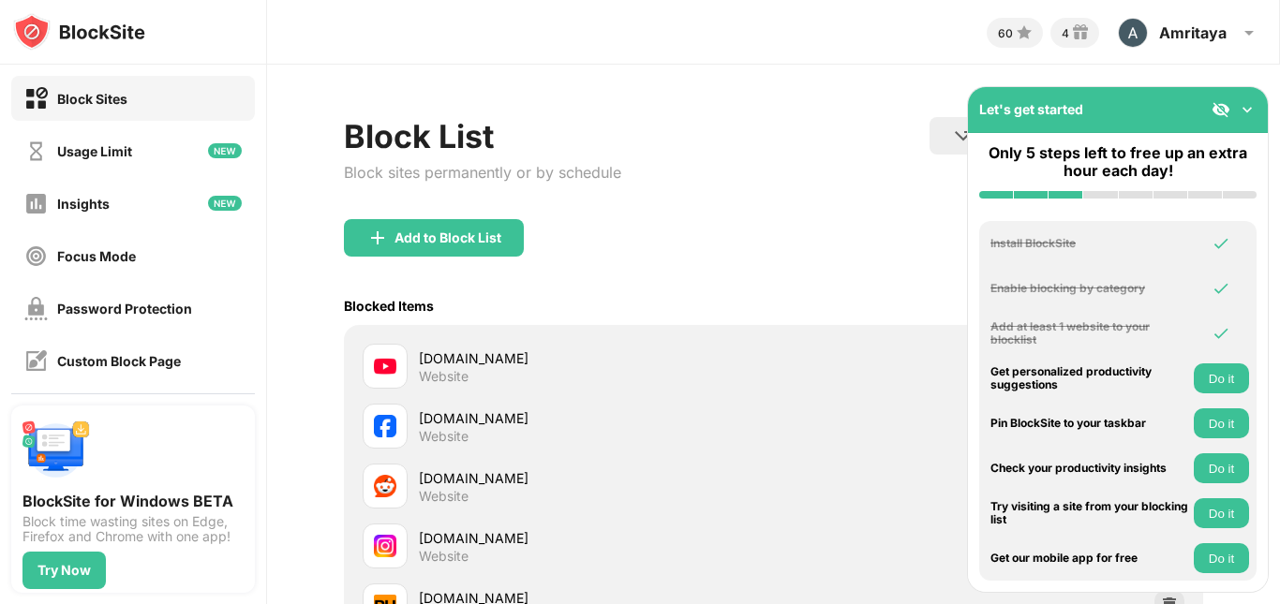
click at [1250, 98] on div "Let's get started" at bounding box center [1118, 110] width 300 height 46
click at [1214, 101] on img at bounding box center [1220, 109] width 19 height 19
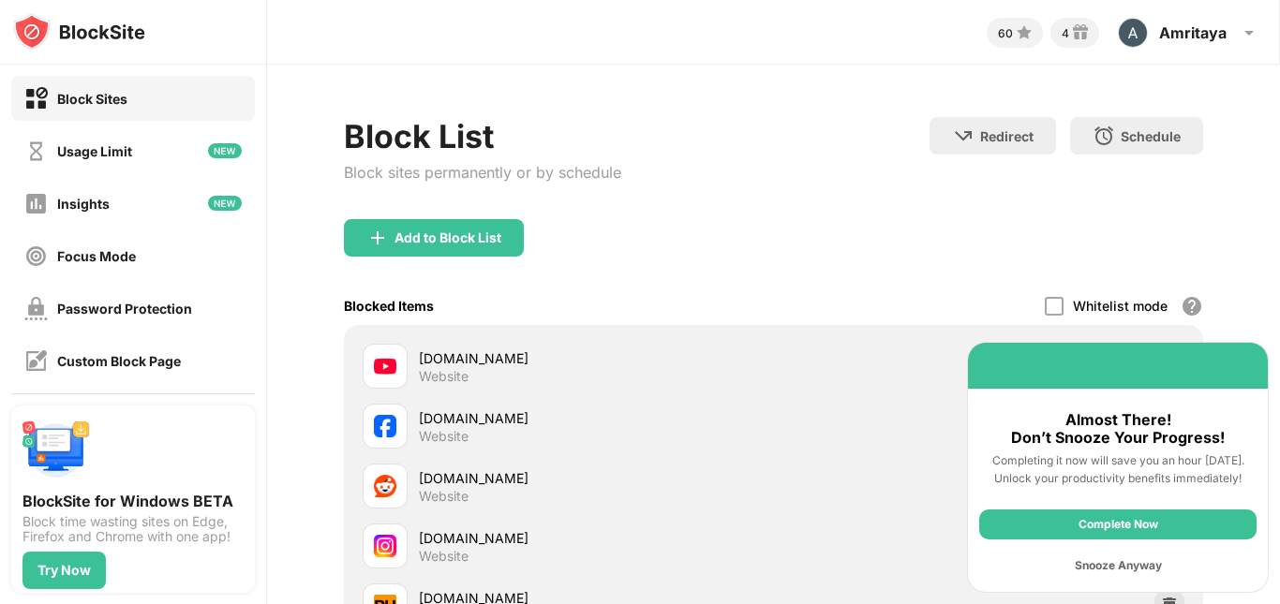
click at [1098, 528] on div "Complete Now" at bounding box center [1117, 525] width 277 height 30
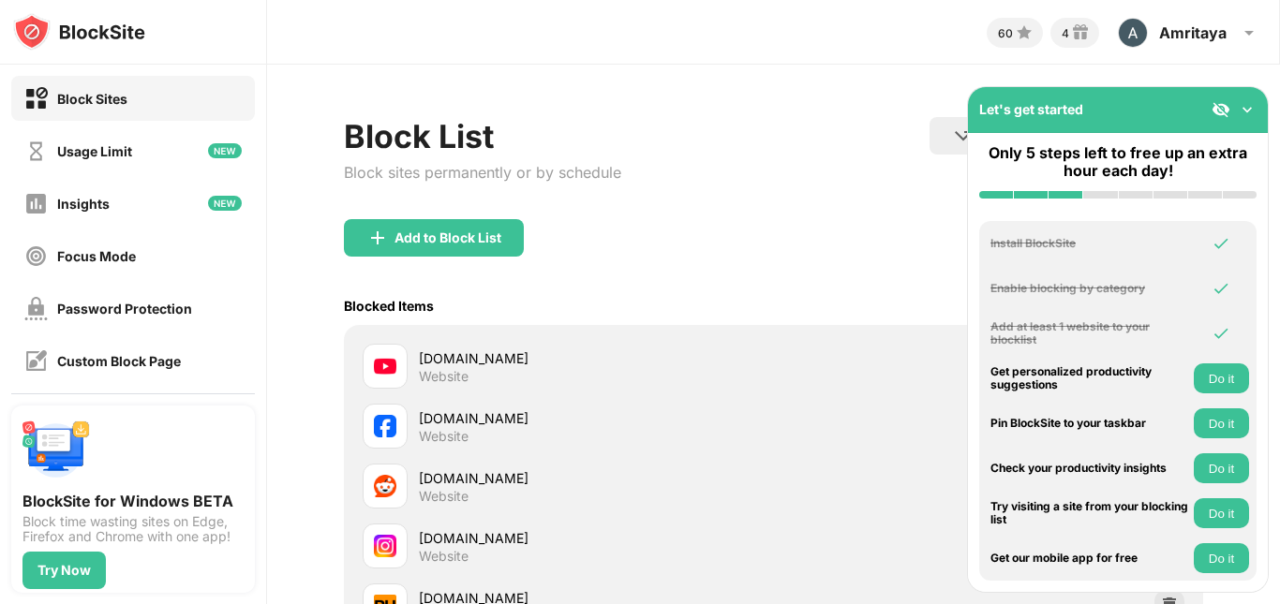
click at [1206, 369] on button "Do it" at bounding box center [1221, 379] width 55 height 30
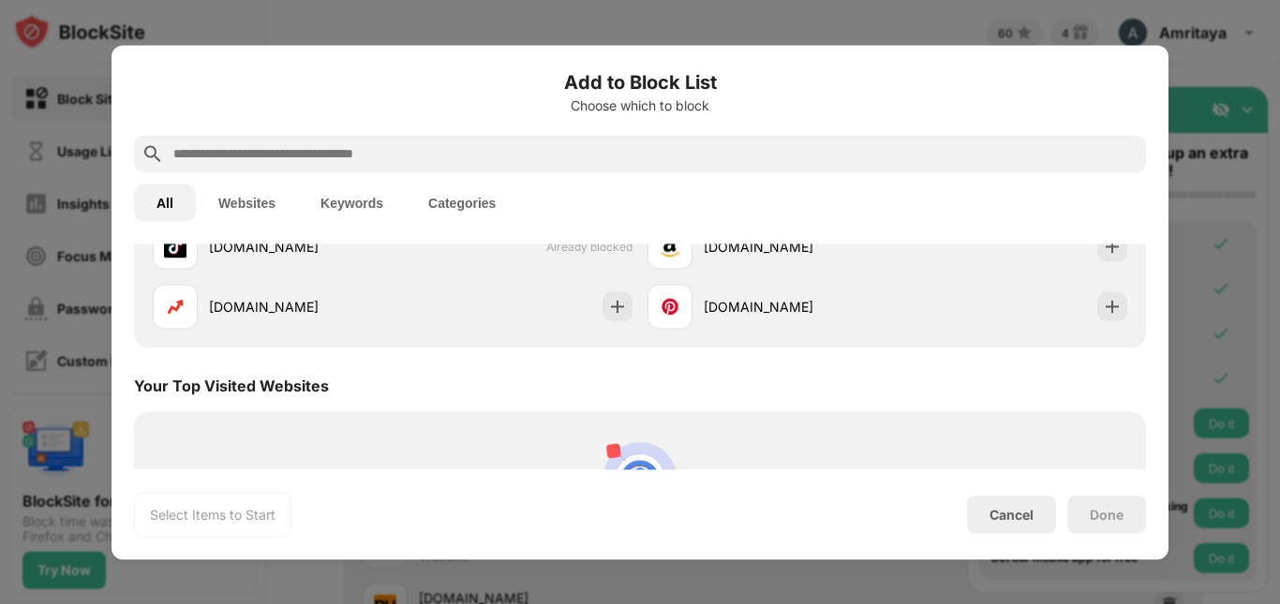
scroll to position [652, 0]
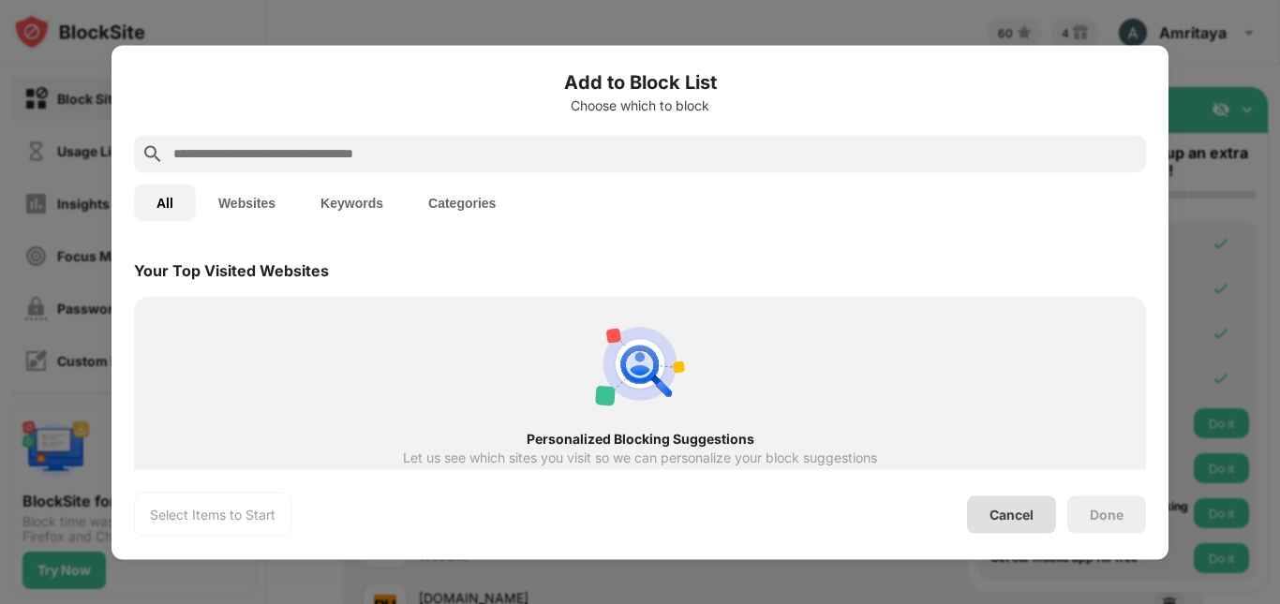
click at [1015, 528] on div "Cancel" at bounding box center [1011, 514] width 89 height 37
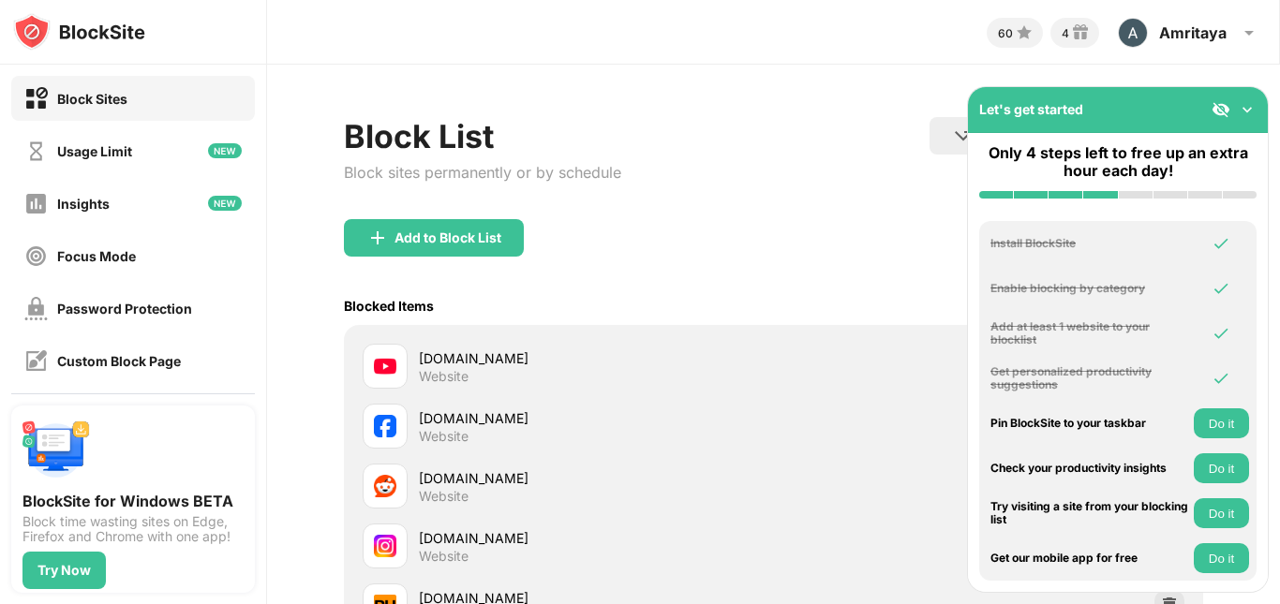
click at [1210, 513] on button "Do it" at bounding box center [1221, 513] width 55 height 30
click at [1215, 102] on img at bounding box center [1220, 109] width 19 height 19
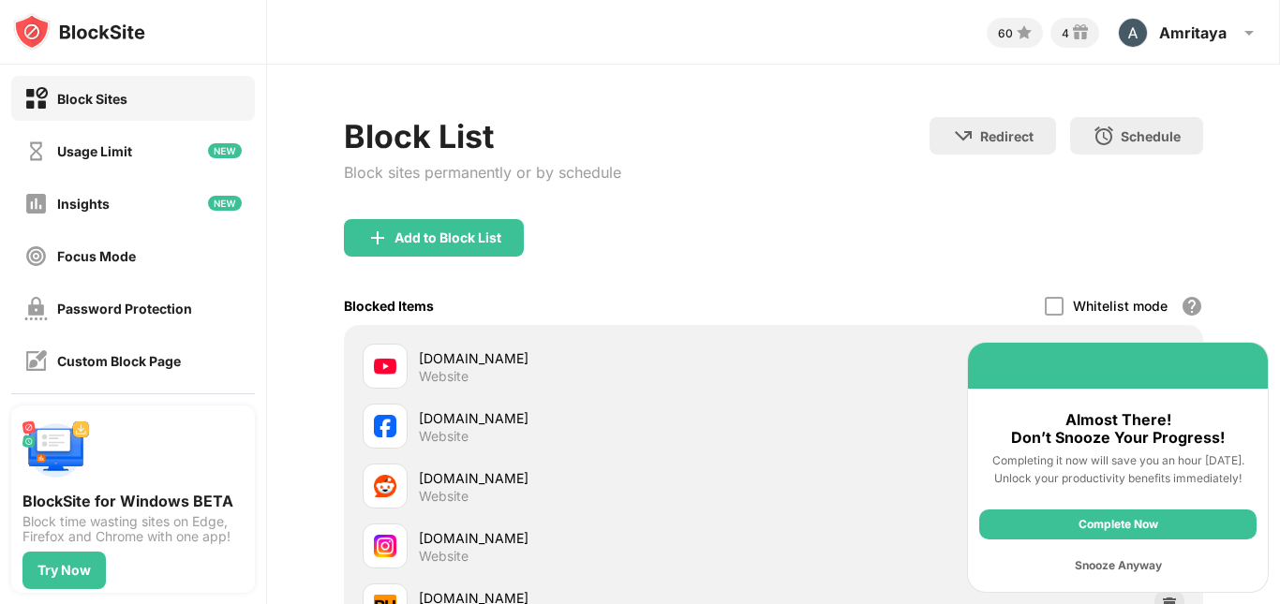
click at [1136, 587] on div "Complete Now Snooze Anyway" at bounding box center [1118, 545] width 300 height 94
click at [1140, 572] on div "Snooze Anyway" at bounding box center [1117, 566] width 277 height 30
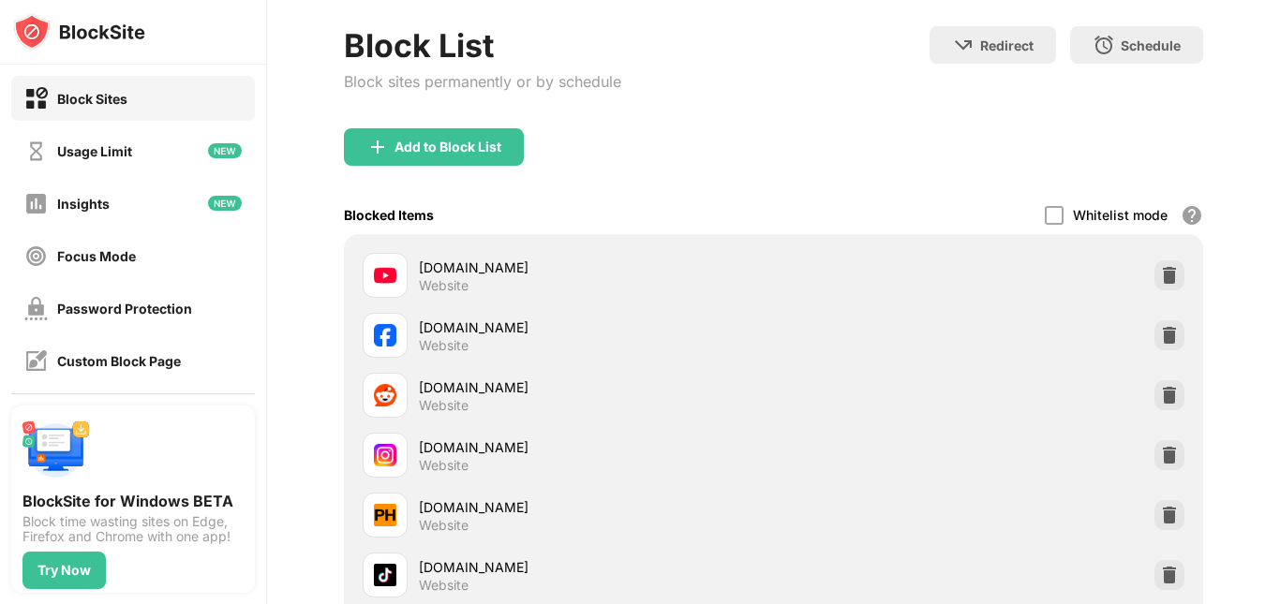
scroll to position [78, 0]
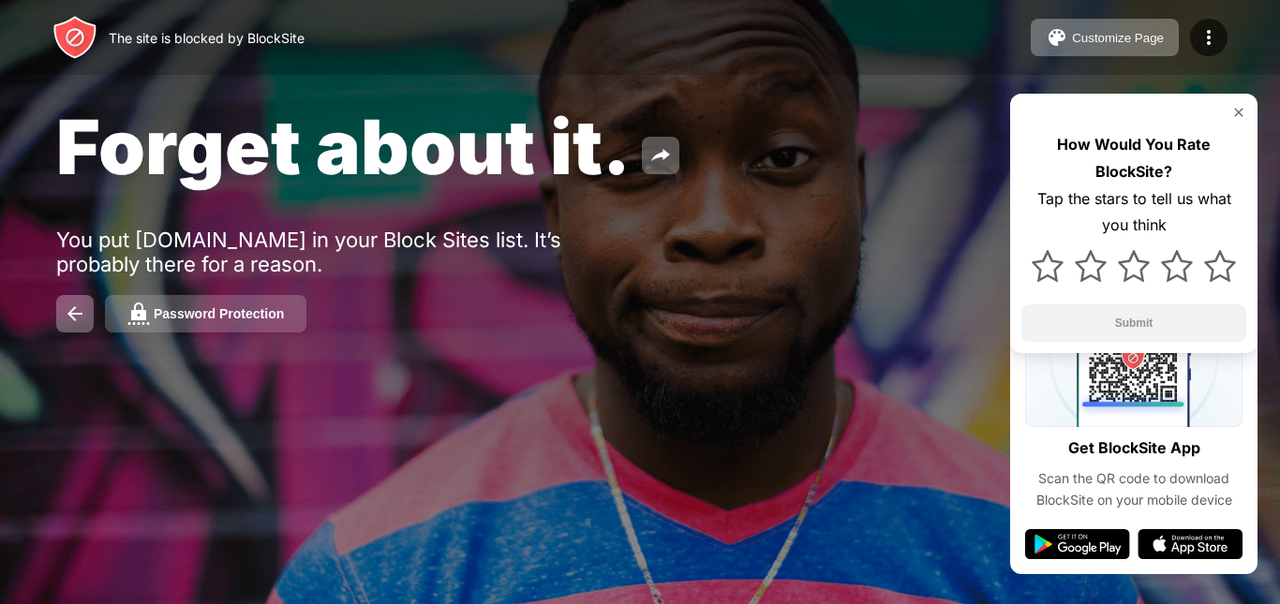
click at [148, 312] on img at bounding box center [138, 314] width 22 height 22
